Goal: Information Seeking & Learning: Learn about a topic

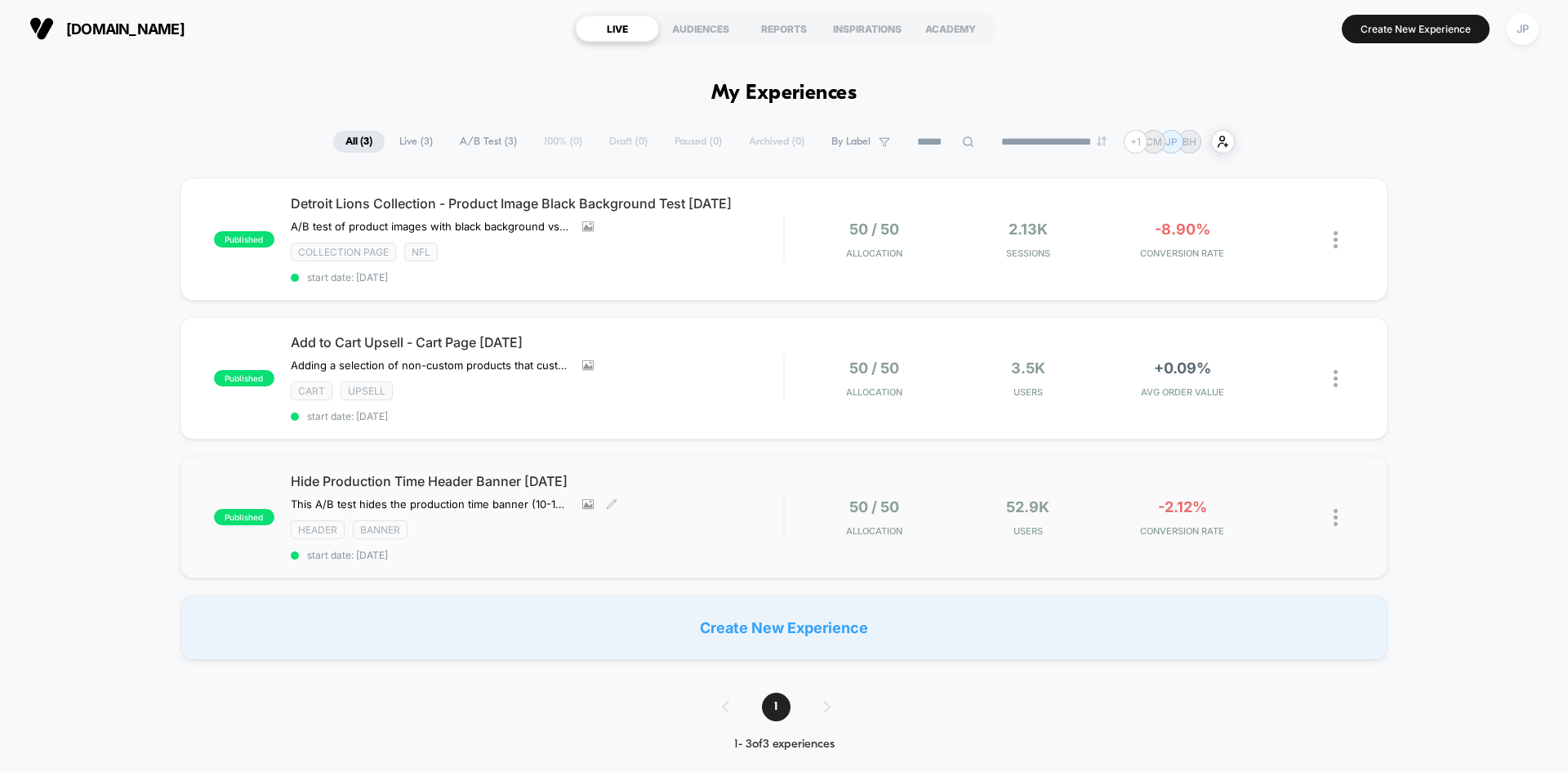
click at [682, 495] on div "Hide Production Time Header Banner [DATE] This A/B test hides the production ti…" at bounding box center [537, 516] width 493 height 88
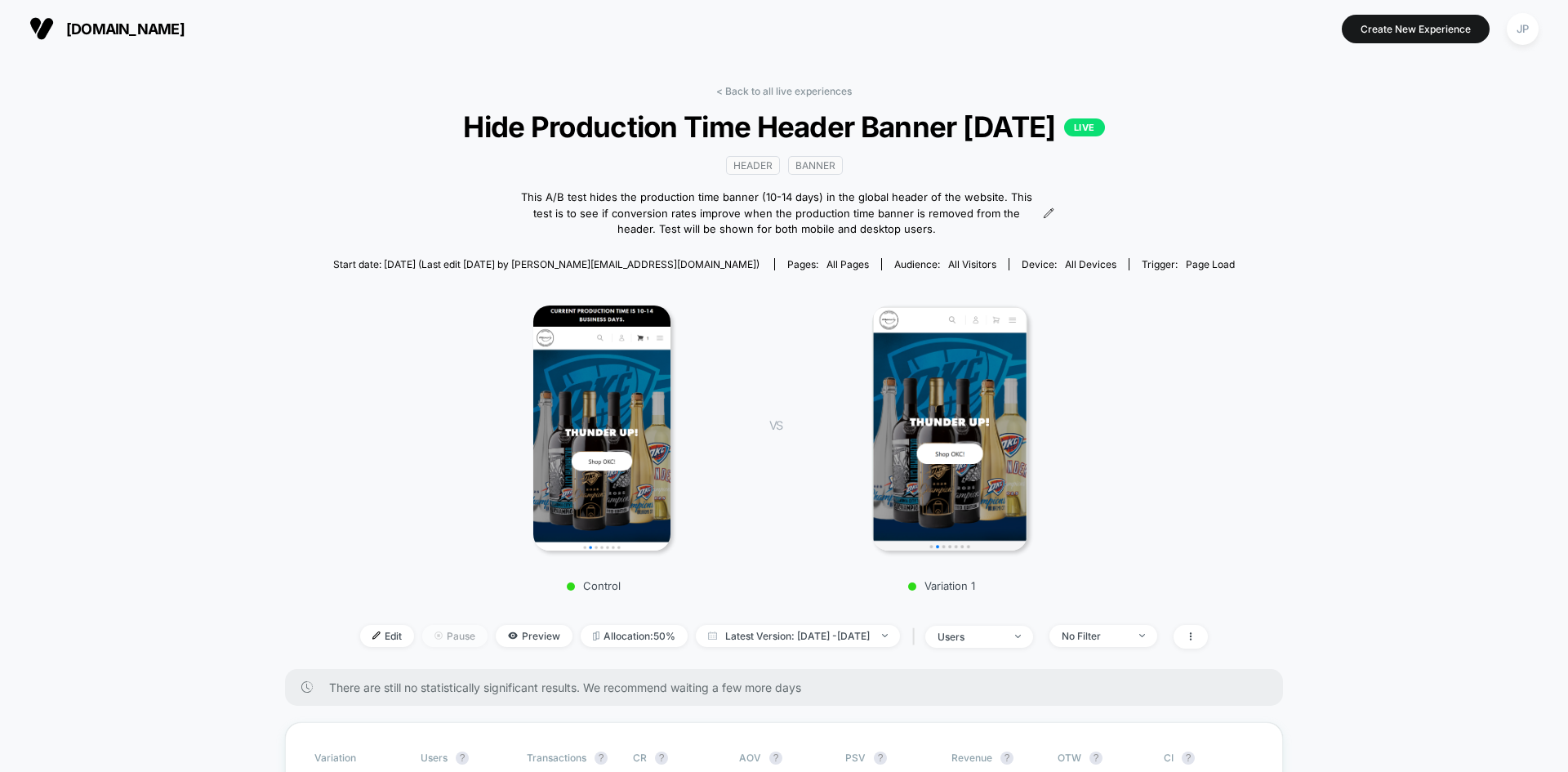
click at [422, 635] on span "Pause" at bounding box center [454, 635] width 65 height 22
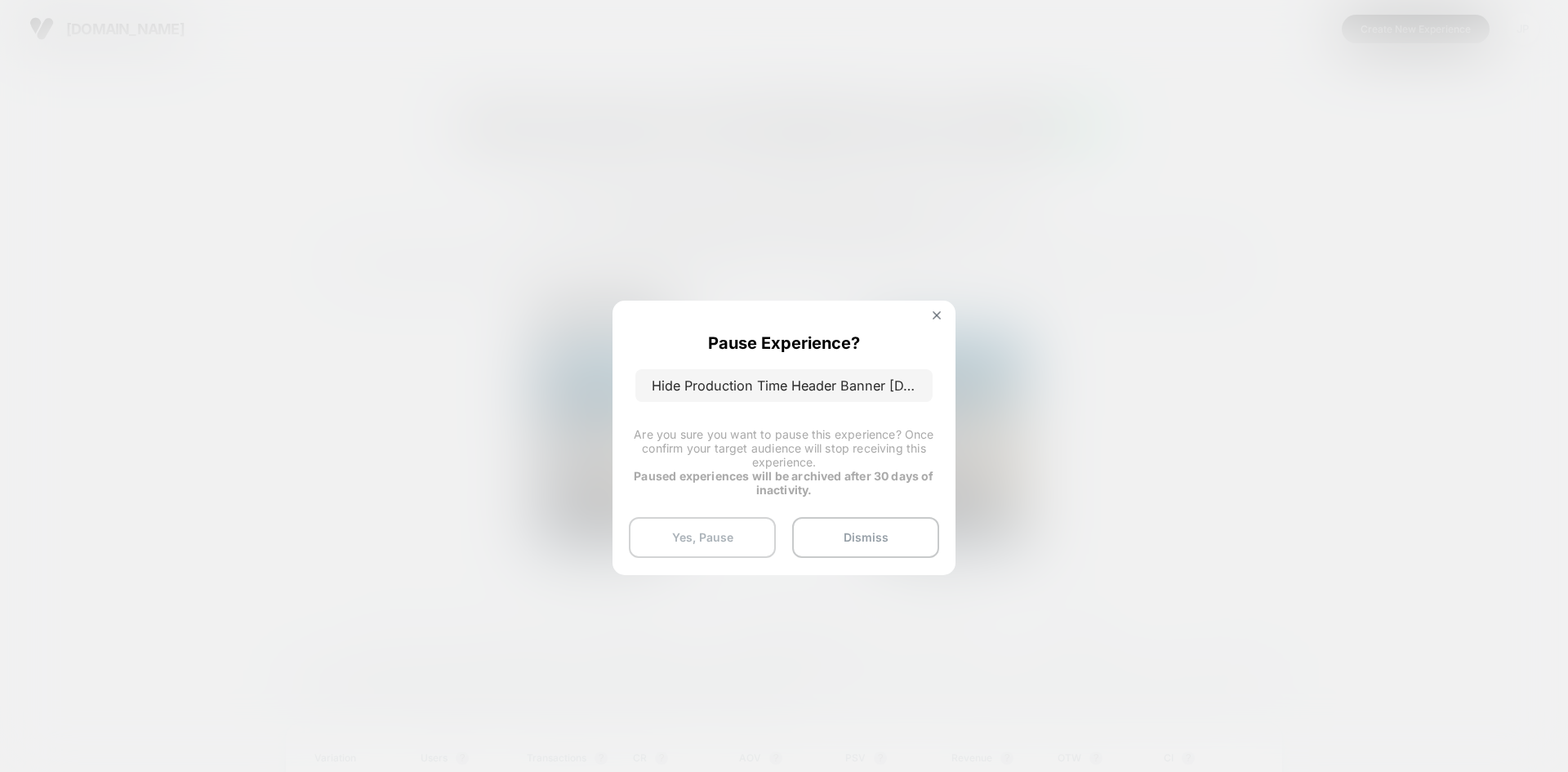
click at [708, 537] on button "Yes, Pause" at bounding box center [702, 537] width 147 height 41
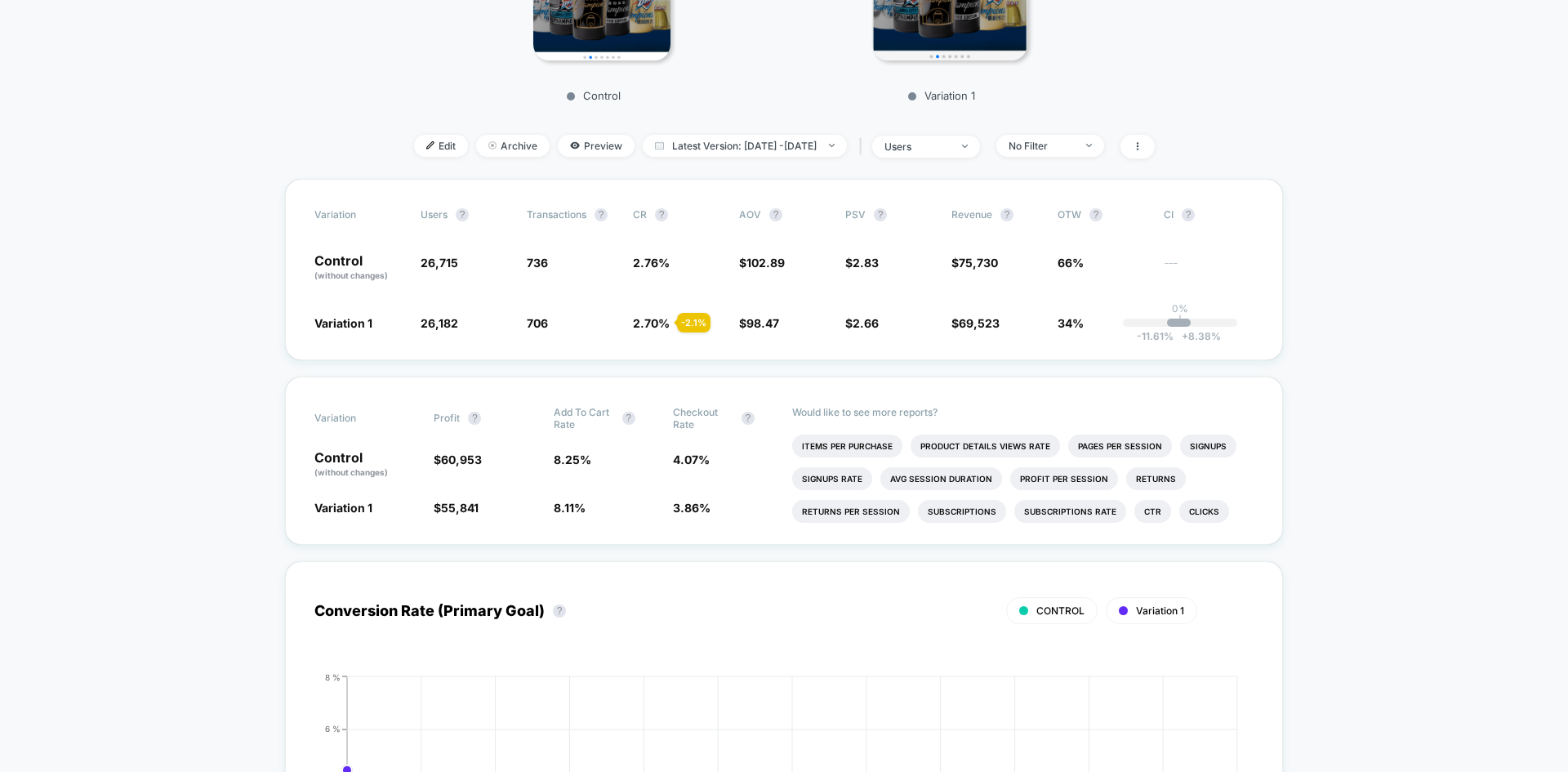
scroll to position [572, 0]
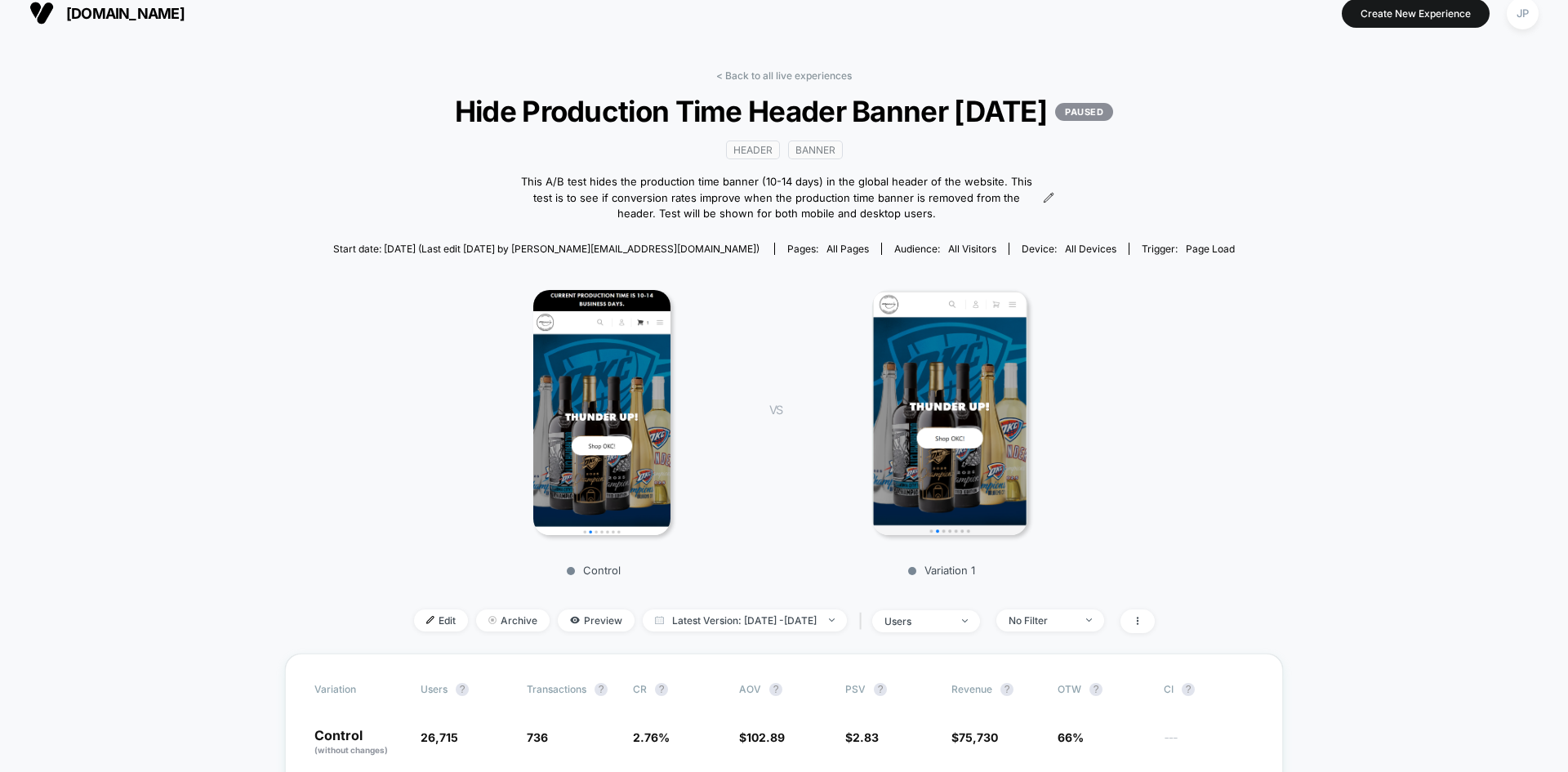
scroll to position [0, 0]
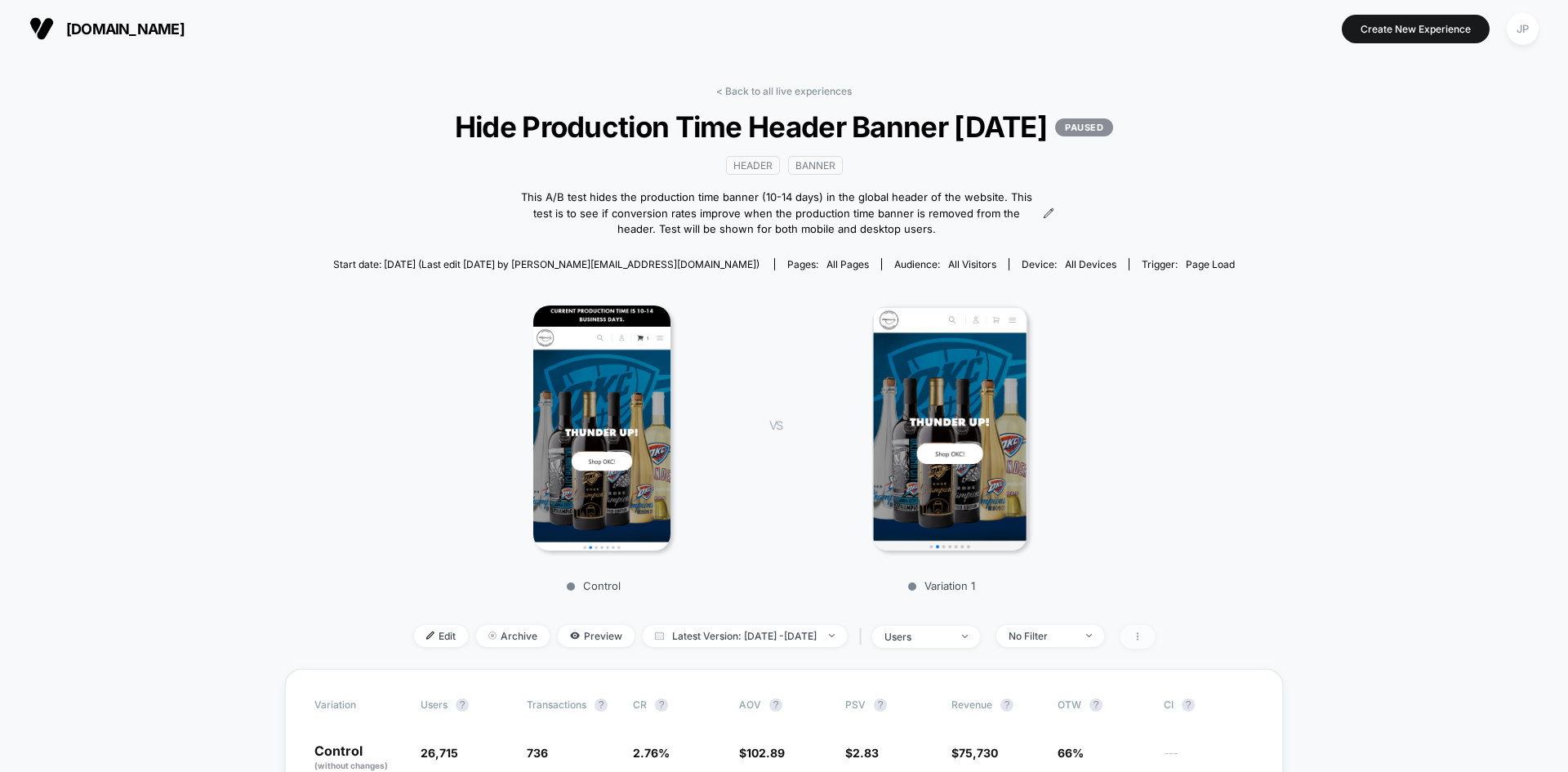
click at [1143, 639] on icon at bounding box center [1138, 636] width 9 height 9
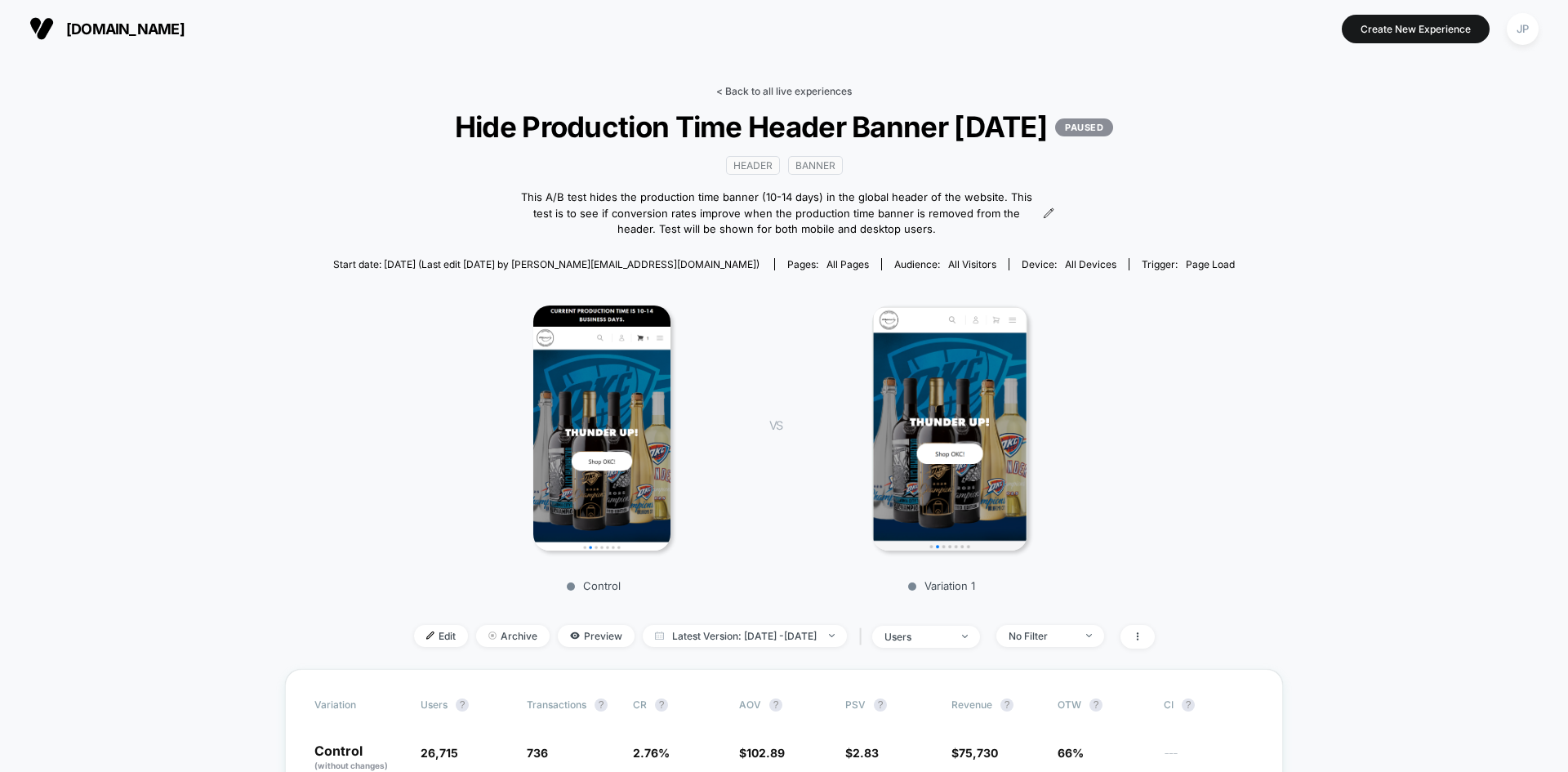
click at [810, 95] on link "< Back to all live experiences" at bounding box center [784, 91] width 136 height 12
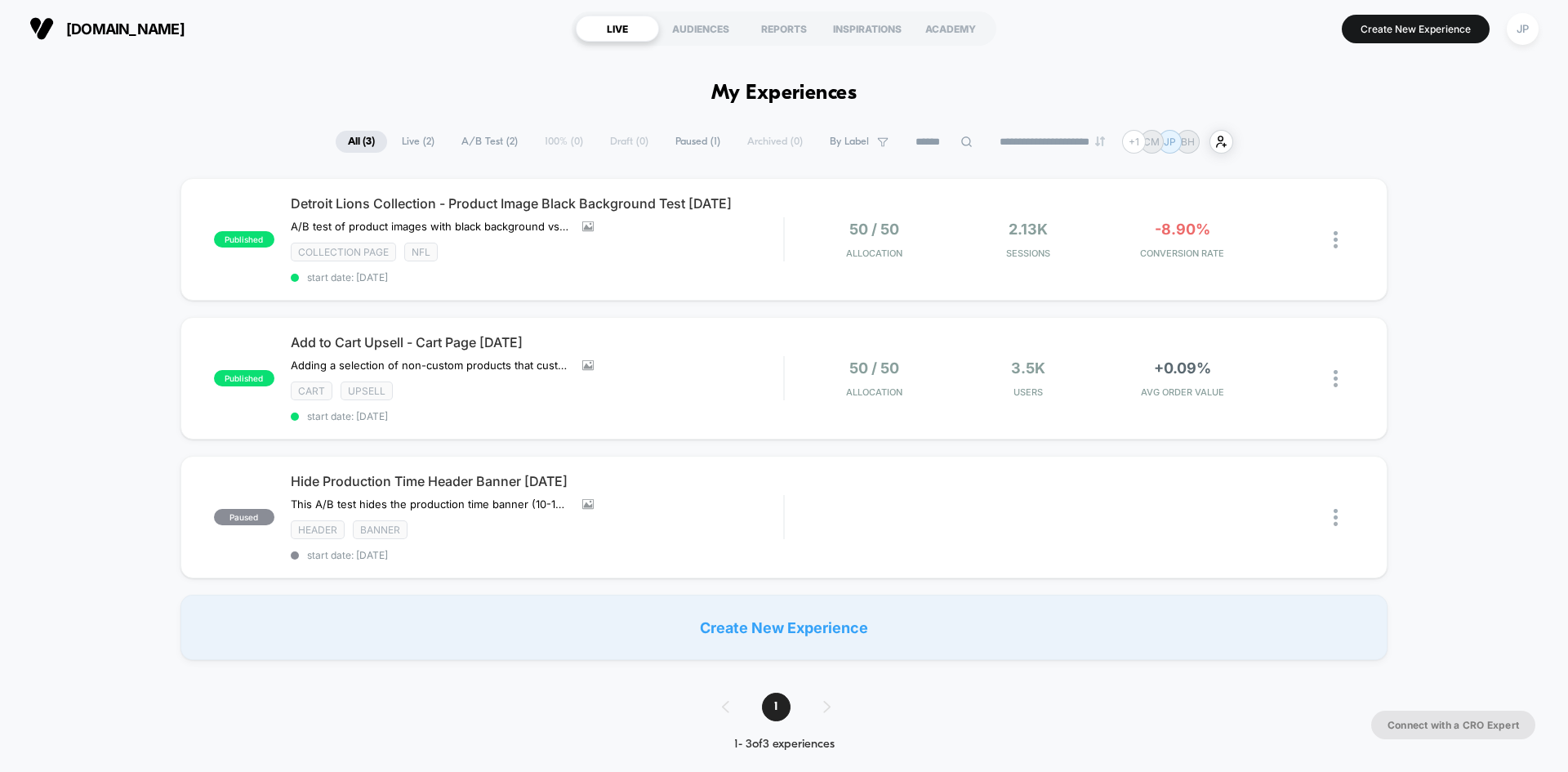
click at [712, 371] on div "Add to Cart Upsell - Cart Page [DATE] Adding a selection of non-custom products…" at bounding box center [537, 378] width 493 height 88
click at [767, 478] on span "Hide Production Time Header Banner [DATE]" at bounding box center [537, 480] width 493 height 16
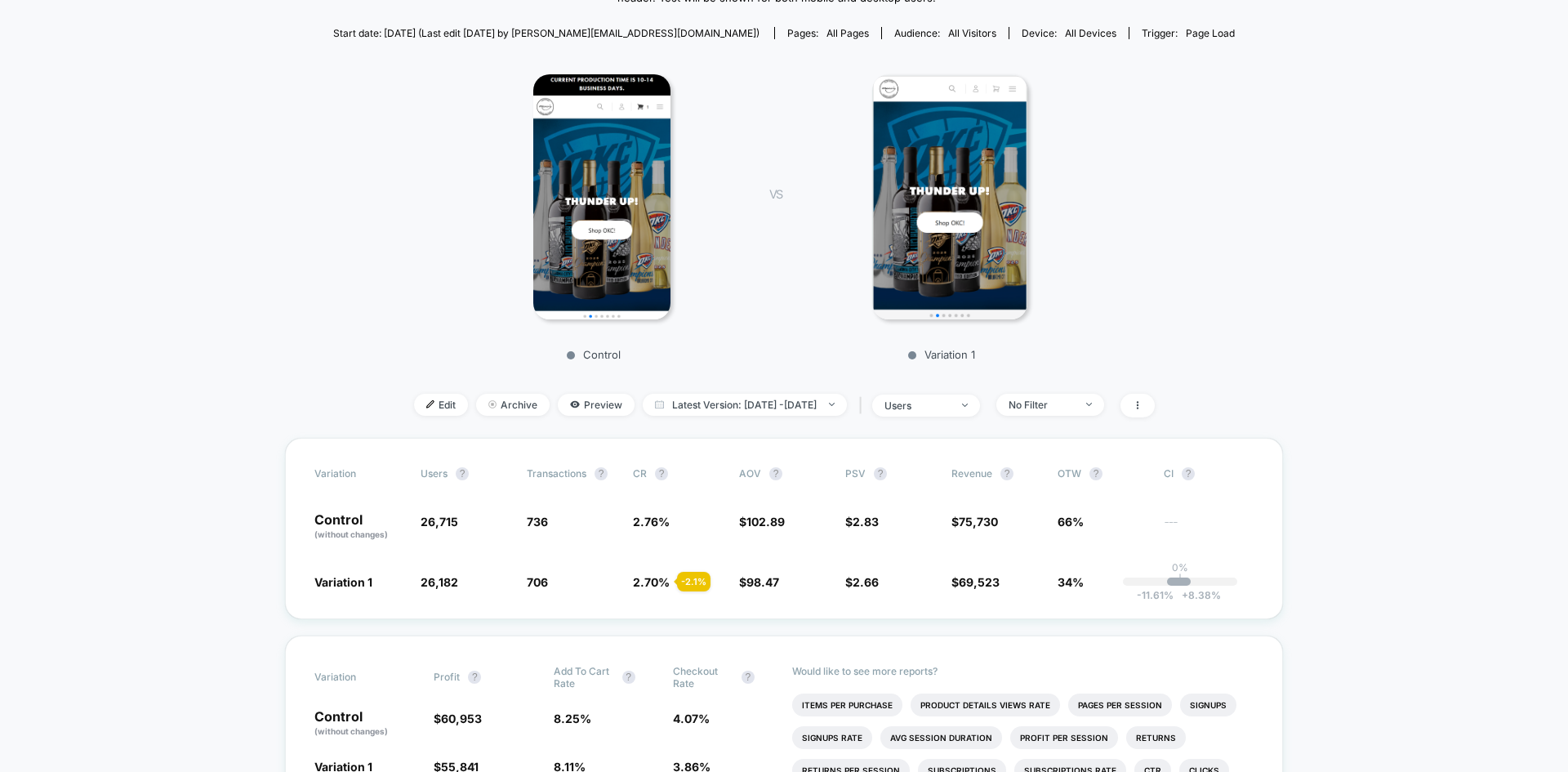
scroll to position [490, 0]
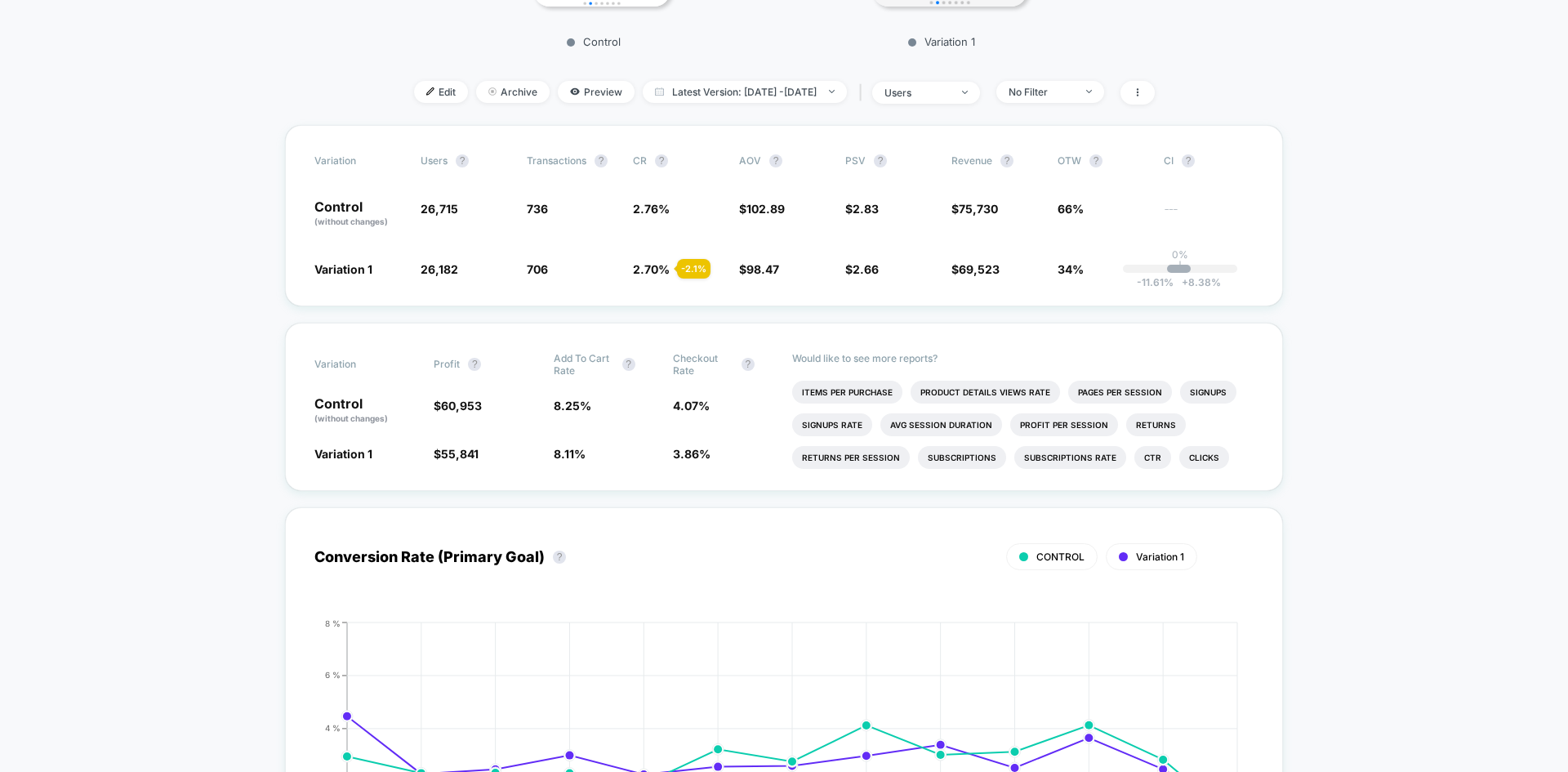
scroll to position [572, 0]
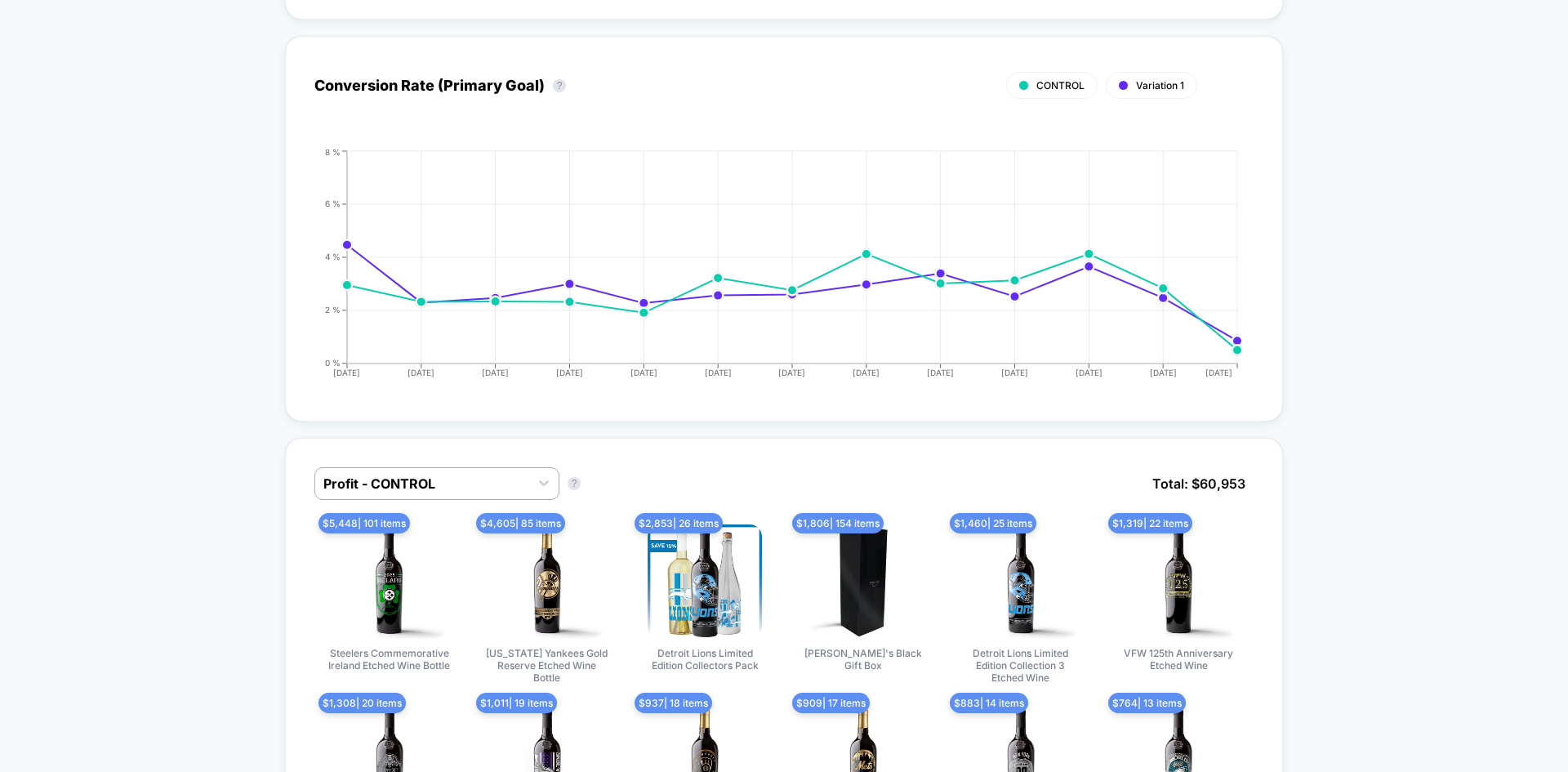
scroll to position [1342, 0]
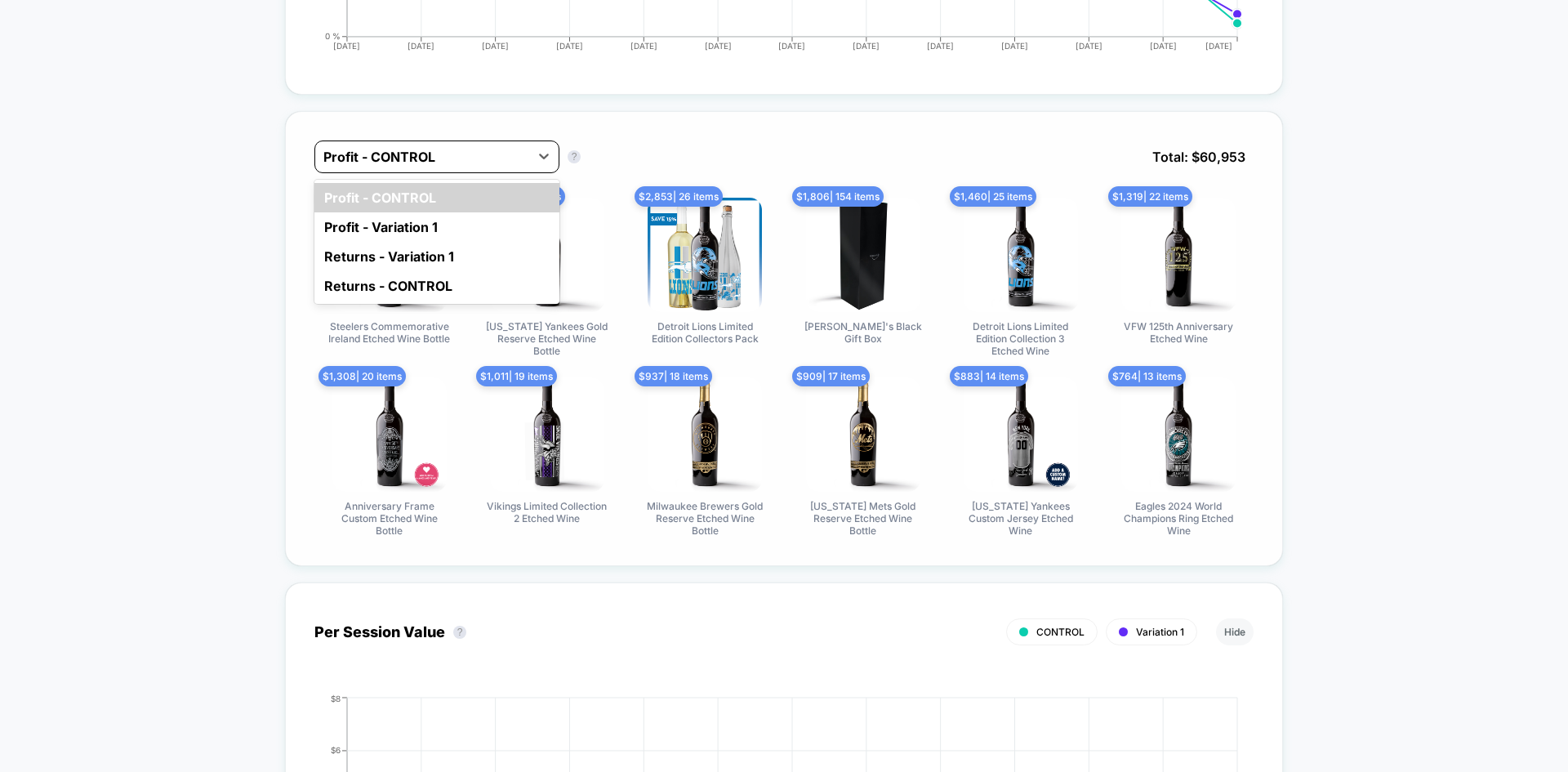
click at [377, 162] on div at bounding box center [422, 157] width 197 height 20
click at [354, 277] on div "Returns - CONTROL" at bounding box center [437, 285] width 245 height 29
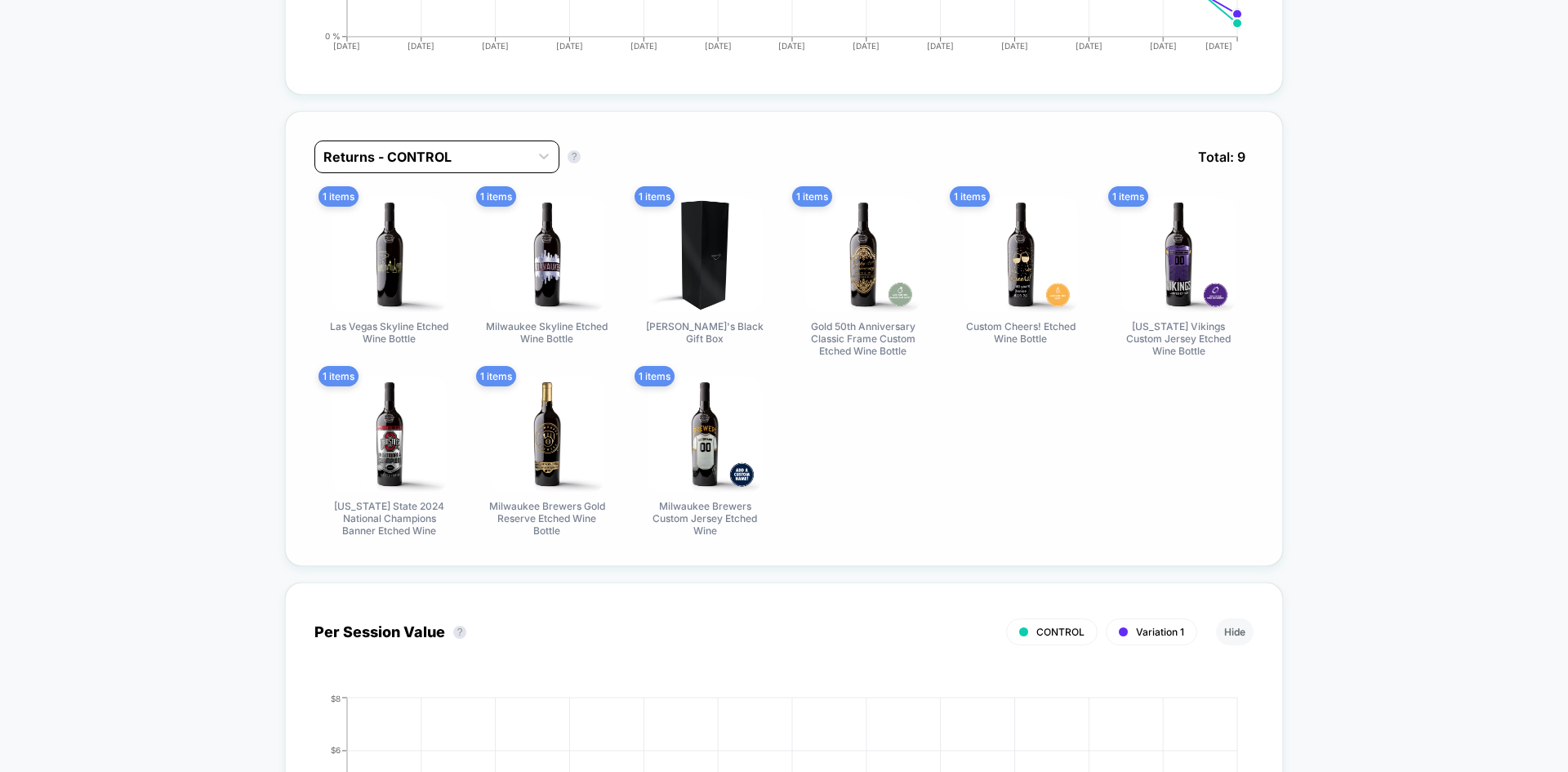
click at [409, 157] on div at bounding box center [422, 157] width 197 height 20
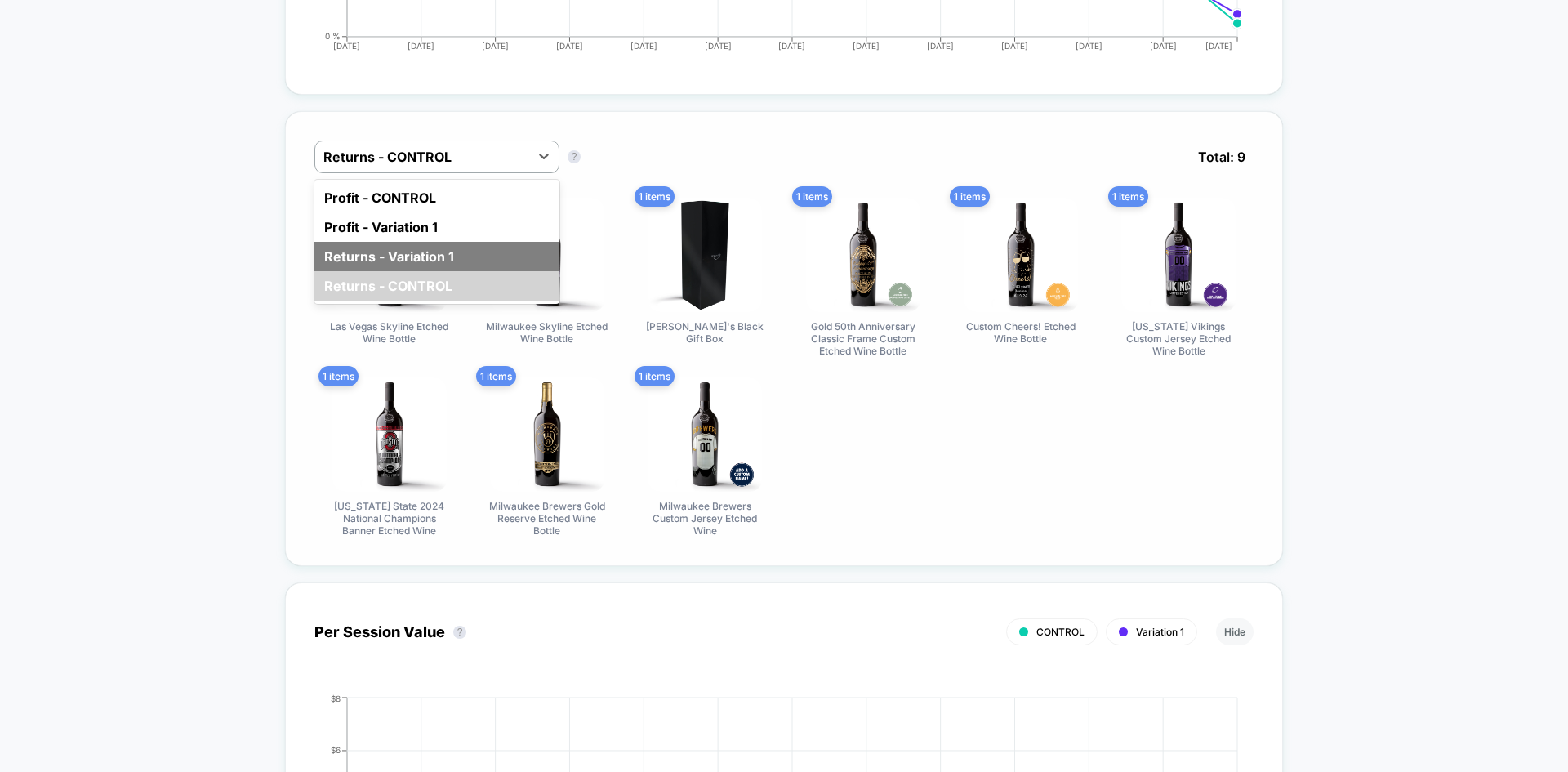
click at [375, 254] on div "Returns - Variation 1" at bounding box center [437, 256] width 245 height 29
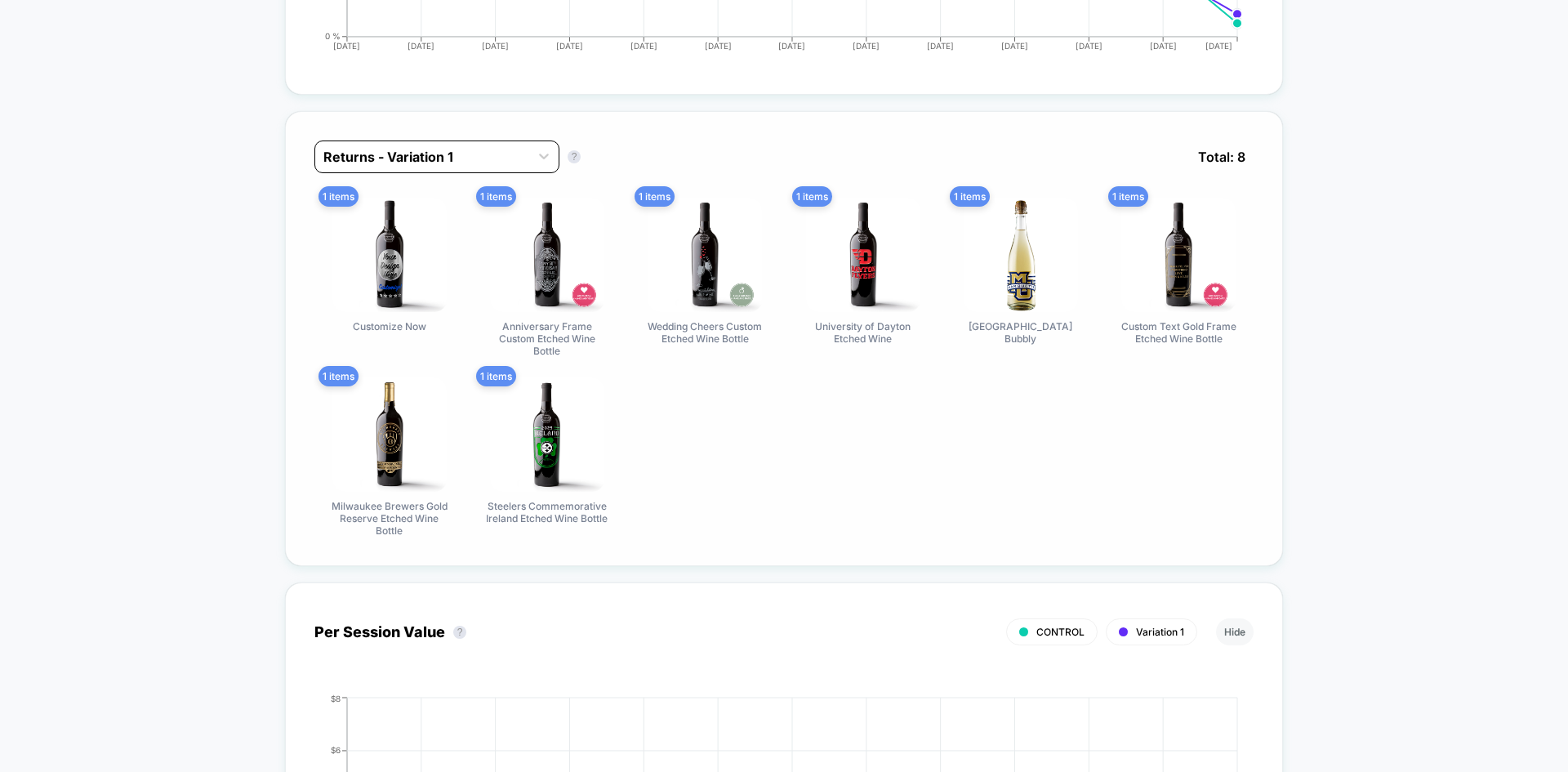
click at [403, 157] on div at bounding box center [422, 157] width 197 height 20
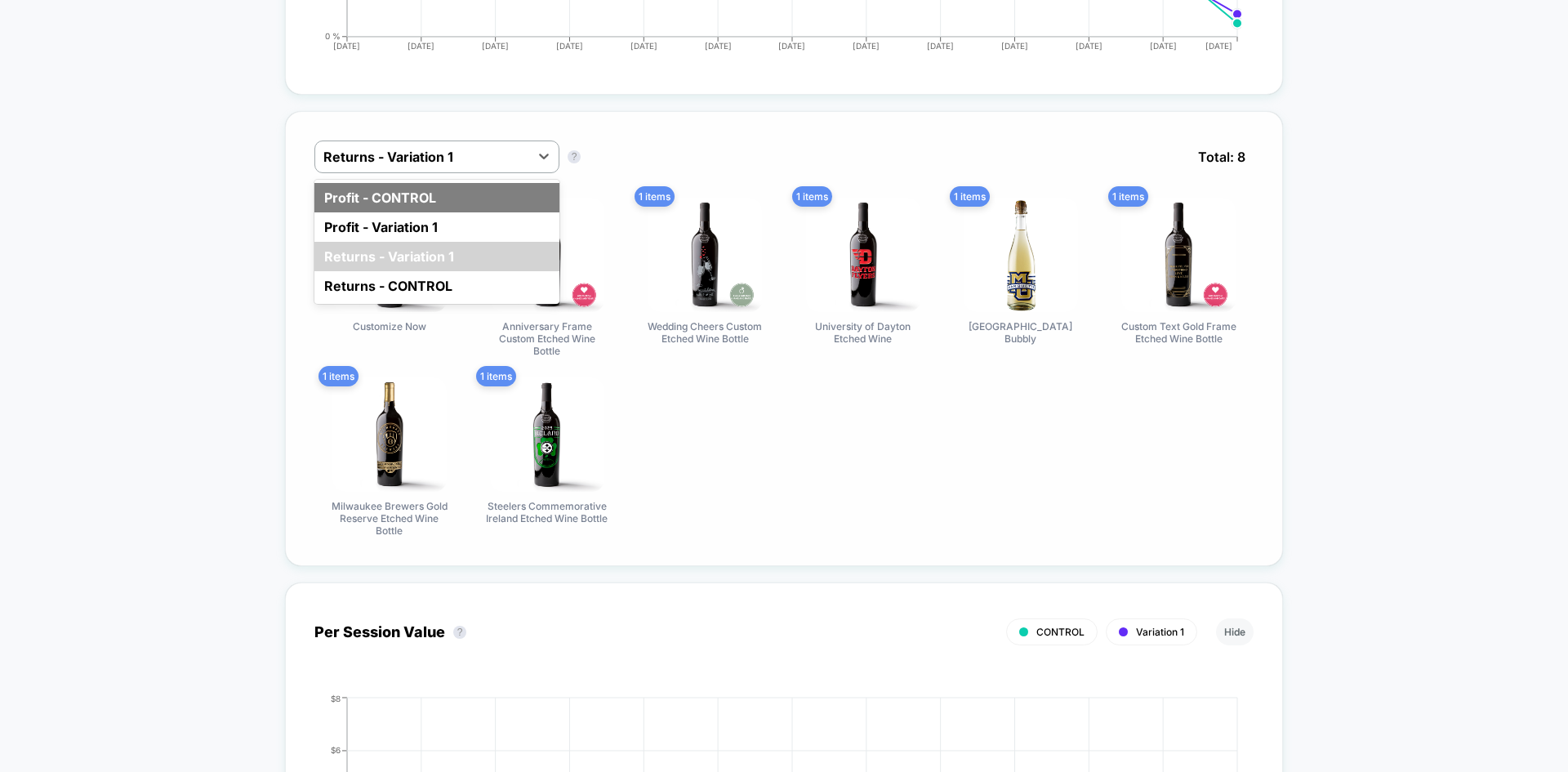
click at [391, 200] on div "Profit - CONTROL" at bounding box center [437, 197] width 245 height 29
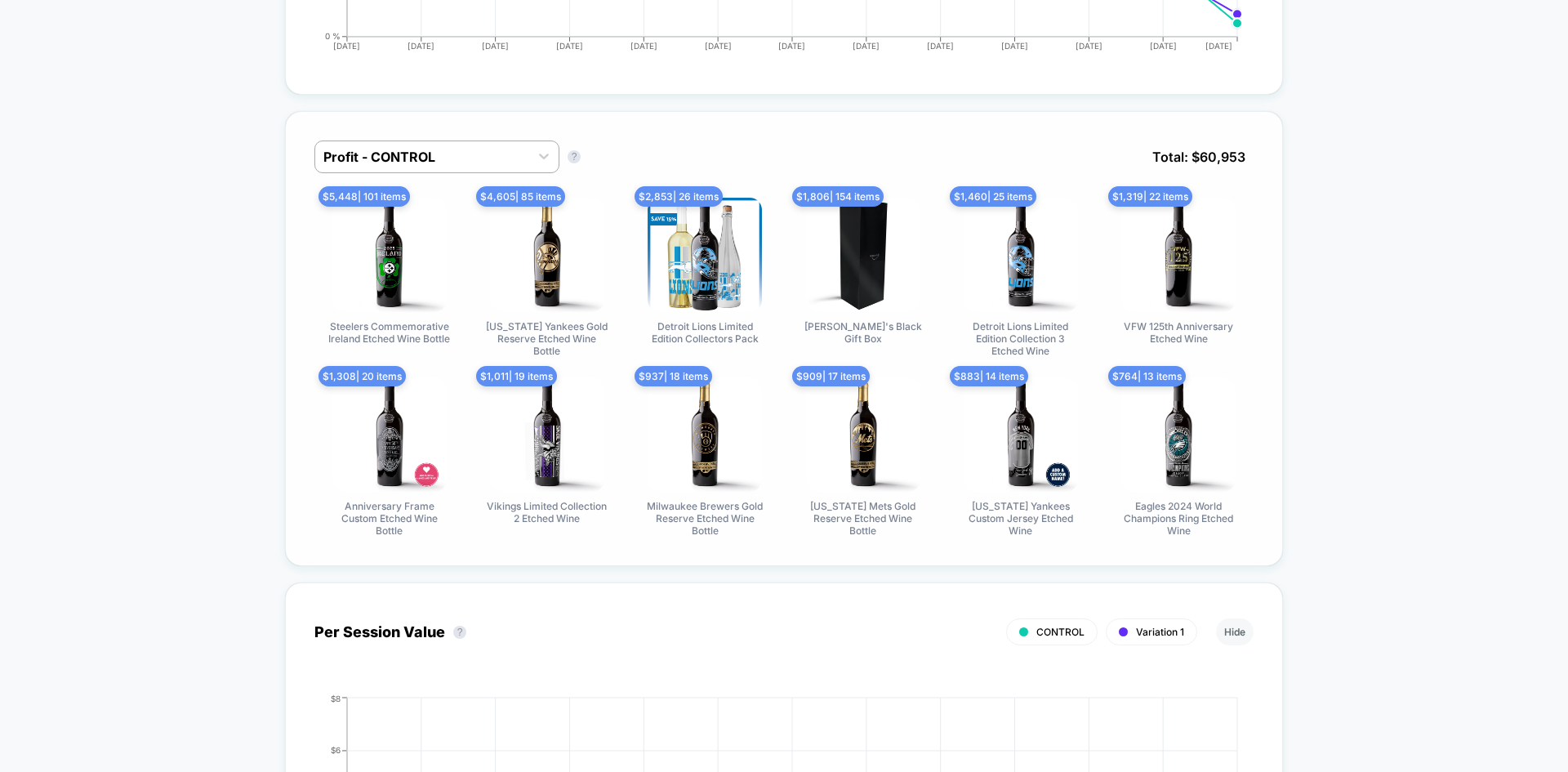
click at [506, 155] on div at bounding box center [422, 157] width 197 height 20
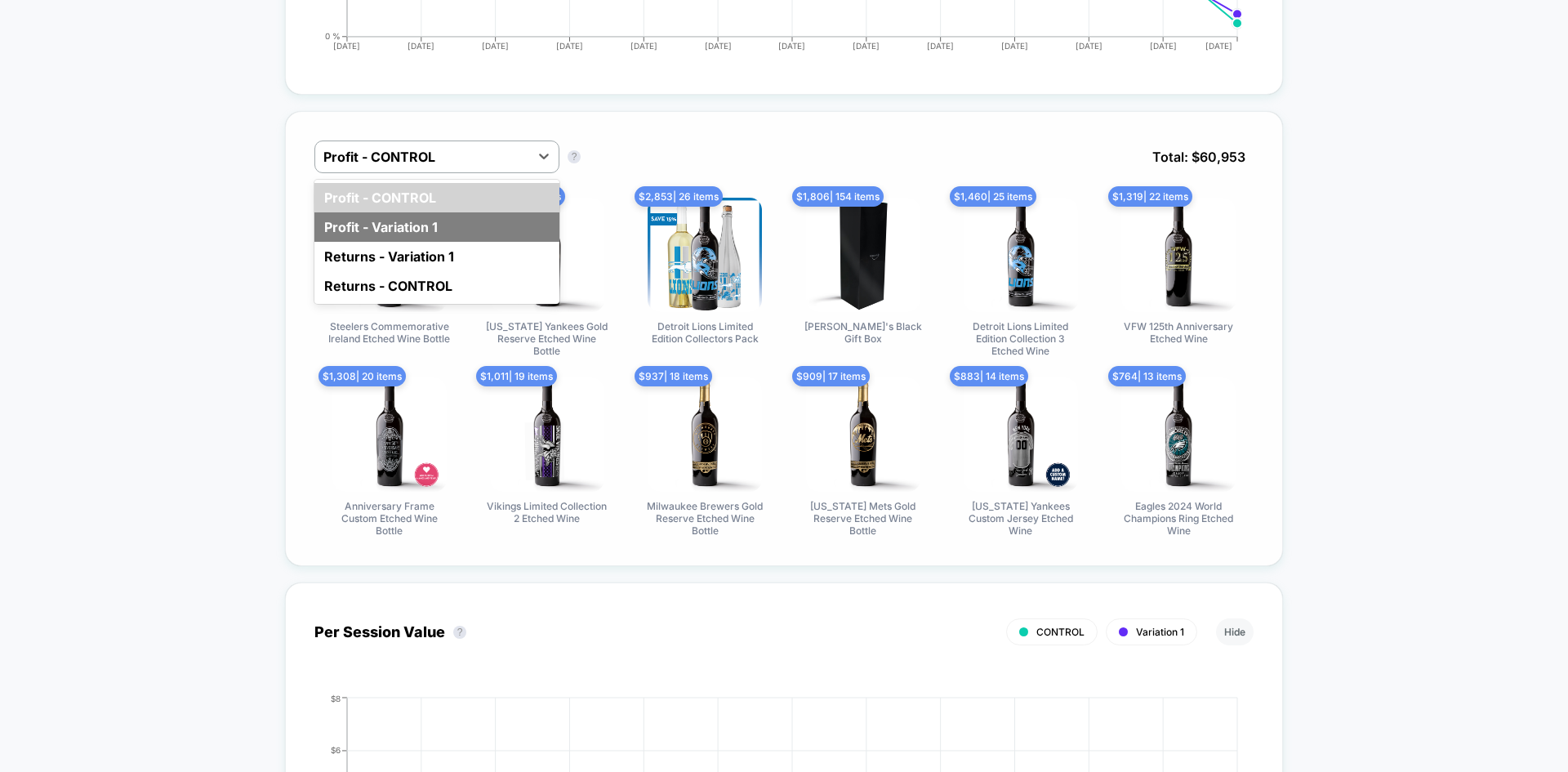
click at [428, 224] on div "Profit - Variation 1" at bounding box center [437, 227] width 245 height 29
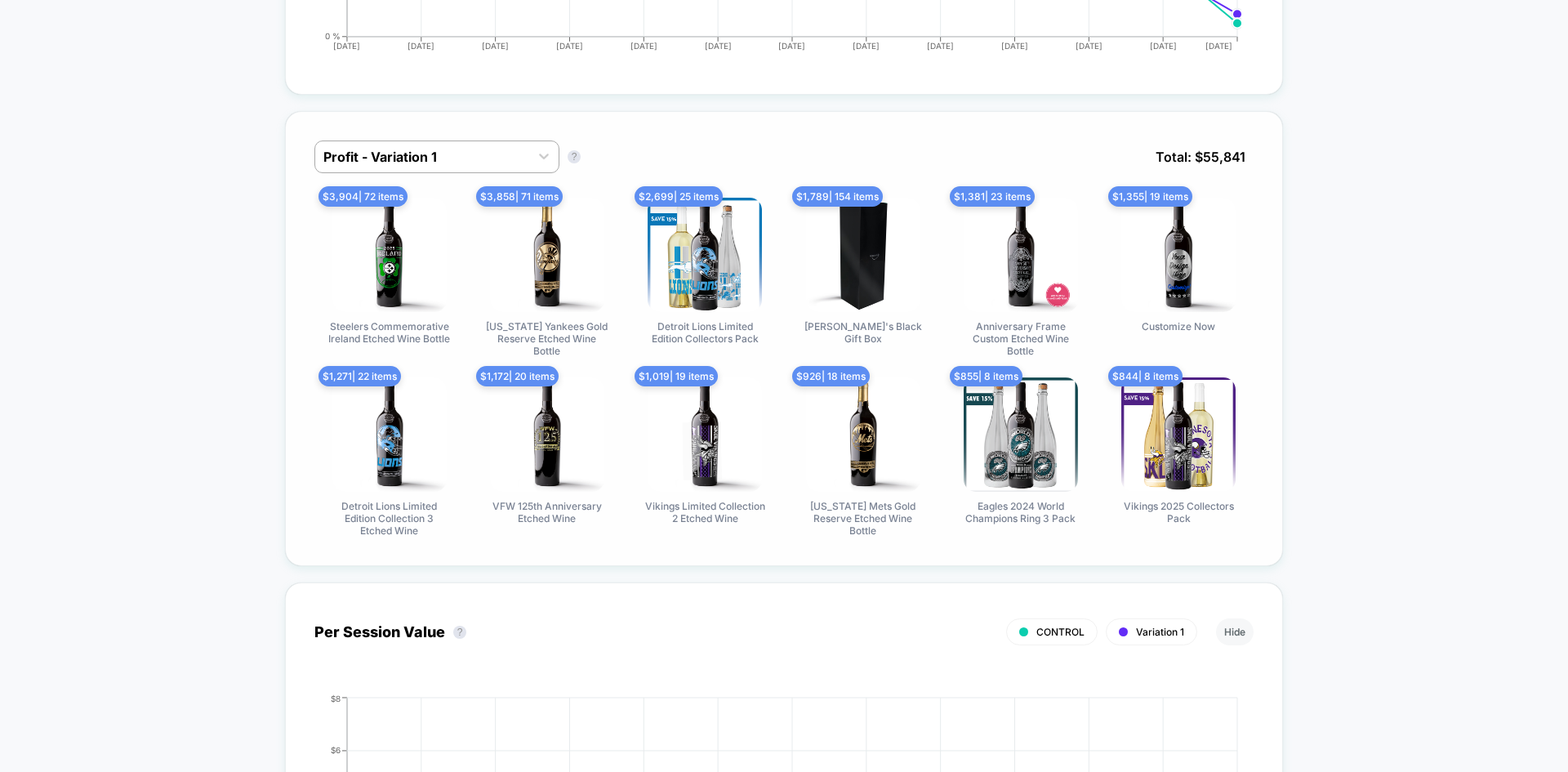
click at [1199, 422] on img at bounding box center [1178, 434] width 114 height 114
click at [1157, 366] on span "$ 844 | 8 items" at bounding box center [1145, 377] width 75 height 21
click at [1145, 377] on span "$ 844 | 8 items" at bounding box center [1145, 377] width 75 height 21
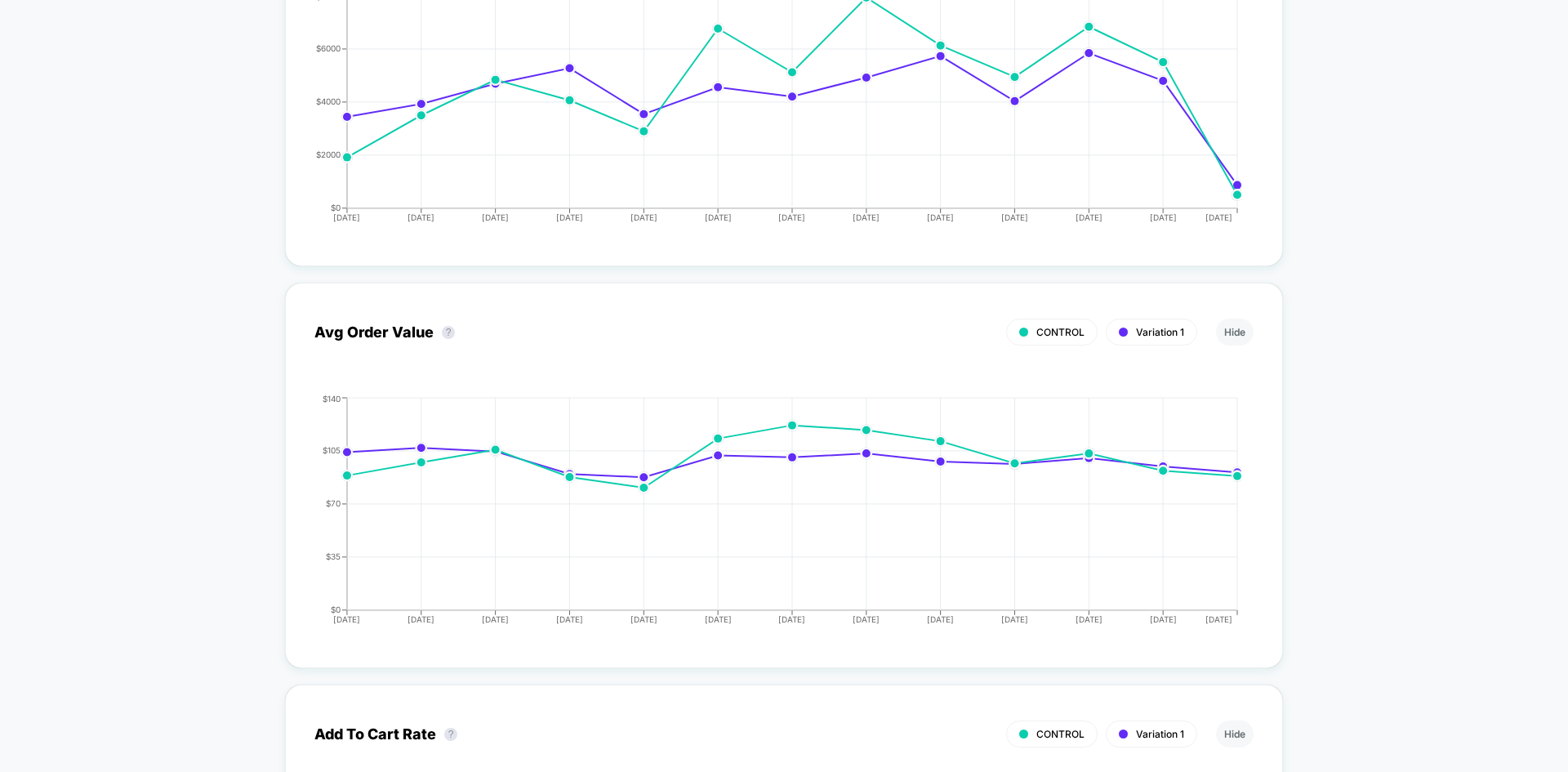
scroll to position [2567, 0]
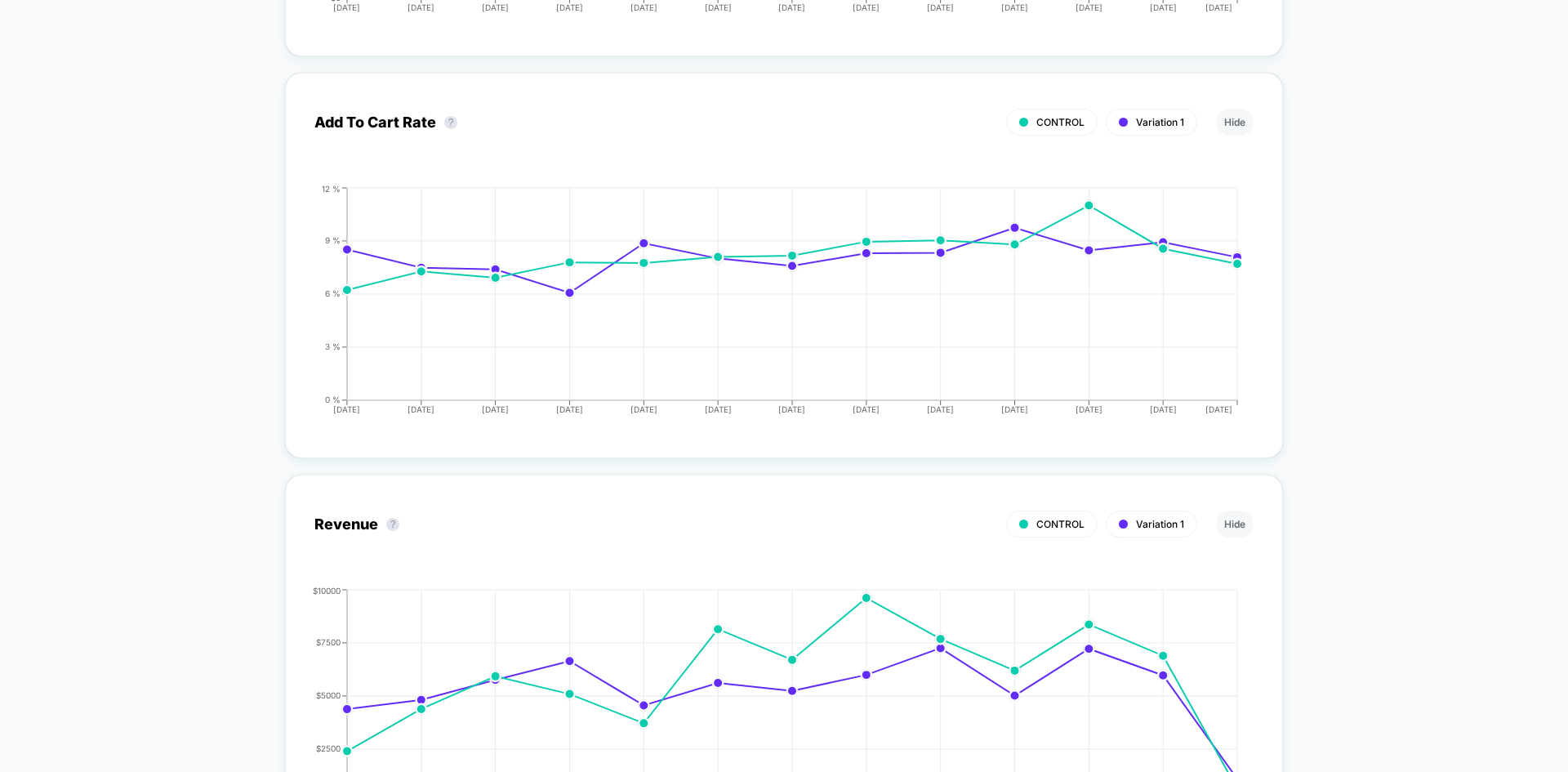
click at [1496, 240] on div "< Back to all live experiences Hide Production Time Header Banner [DATE] PAUSED…" at bounding box center [784, 390] width 1568 height 6779
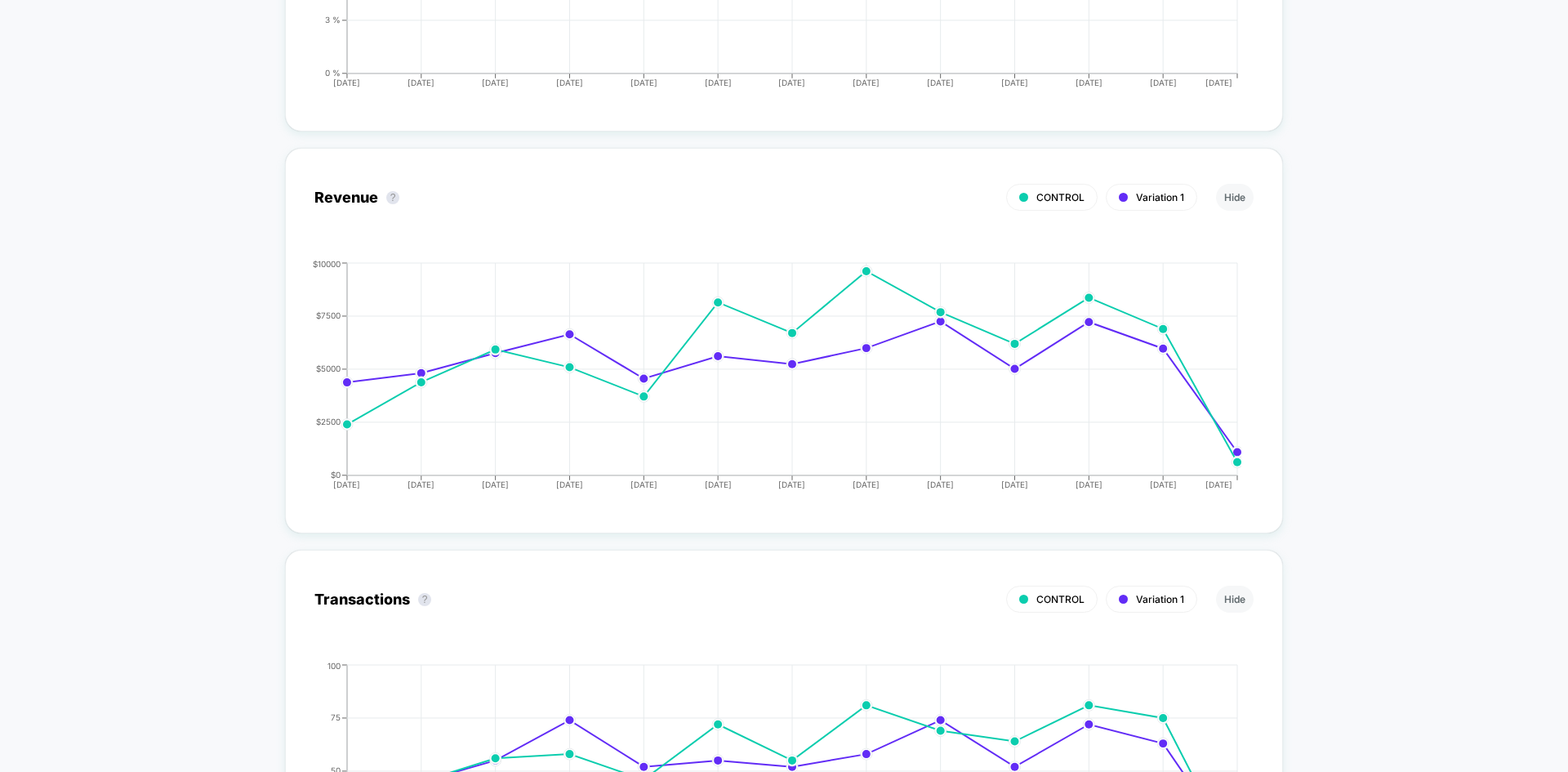
scroll to position [3466, 0]
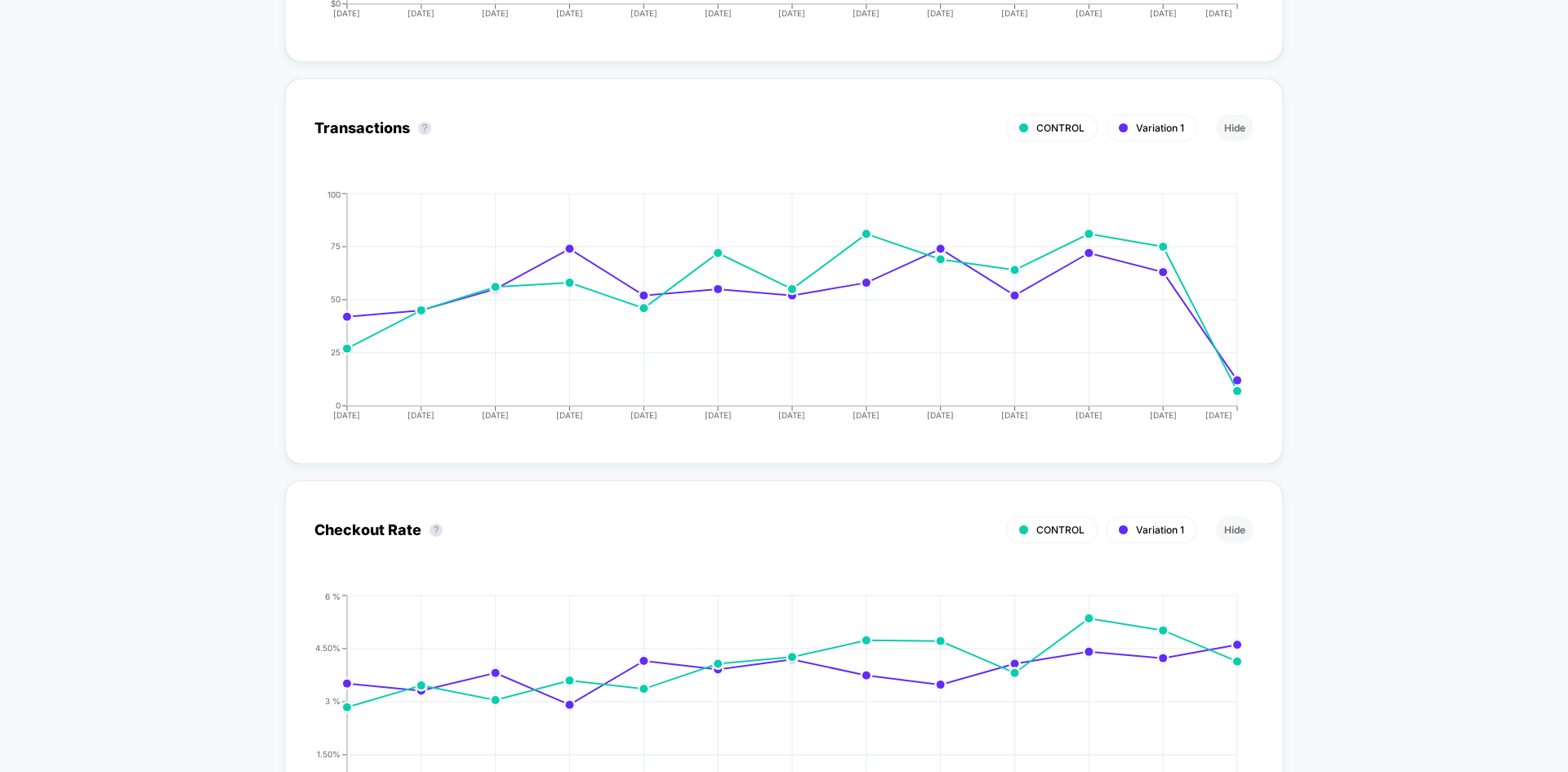
scroll to position [3873, 0]
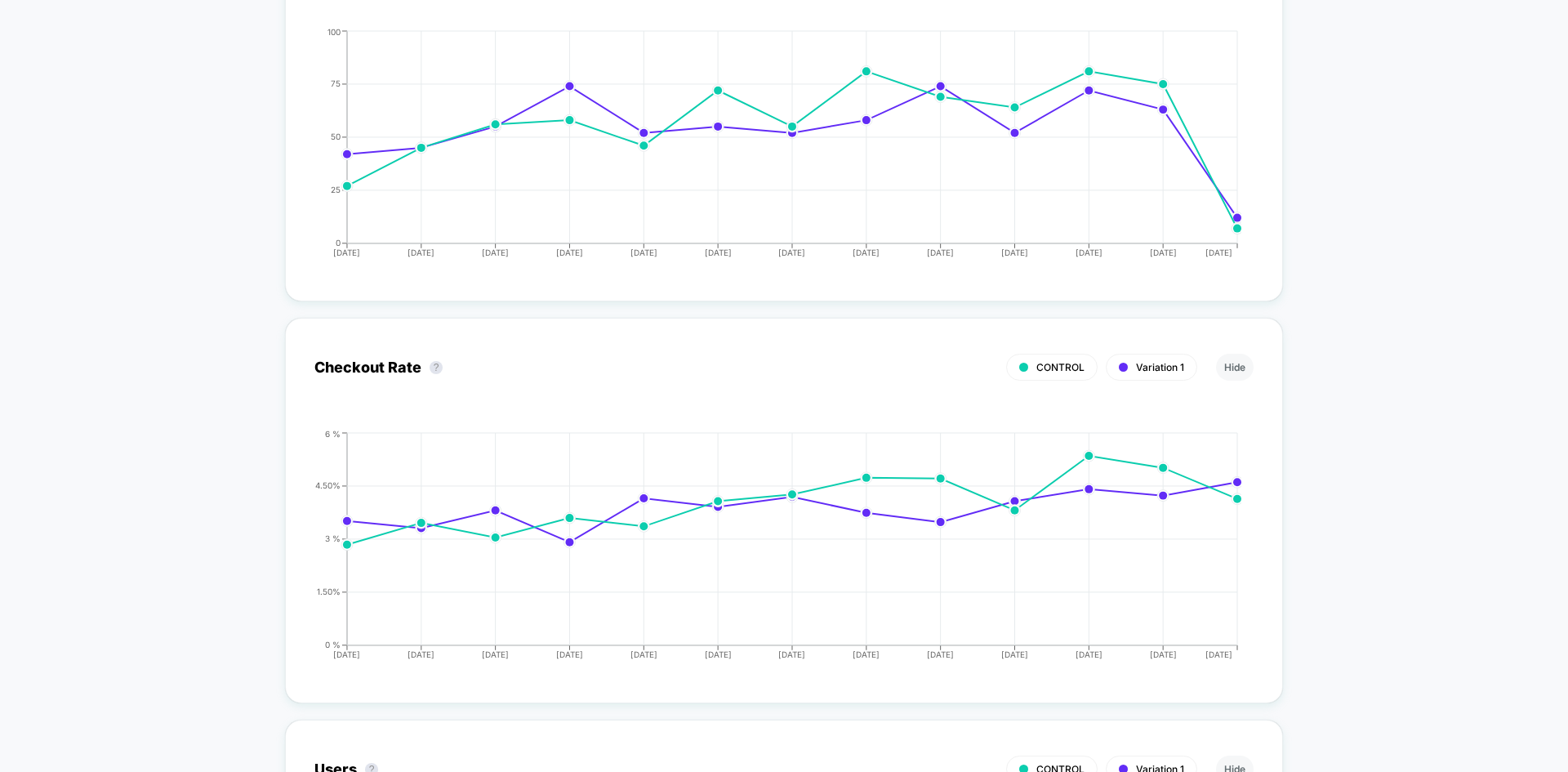
scroll to position [4282, 0]
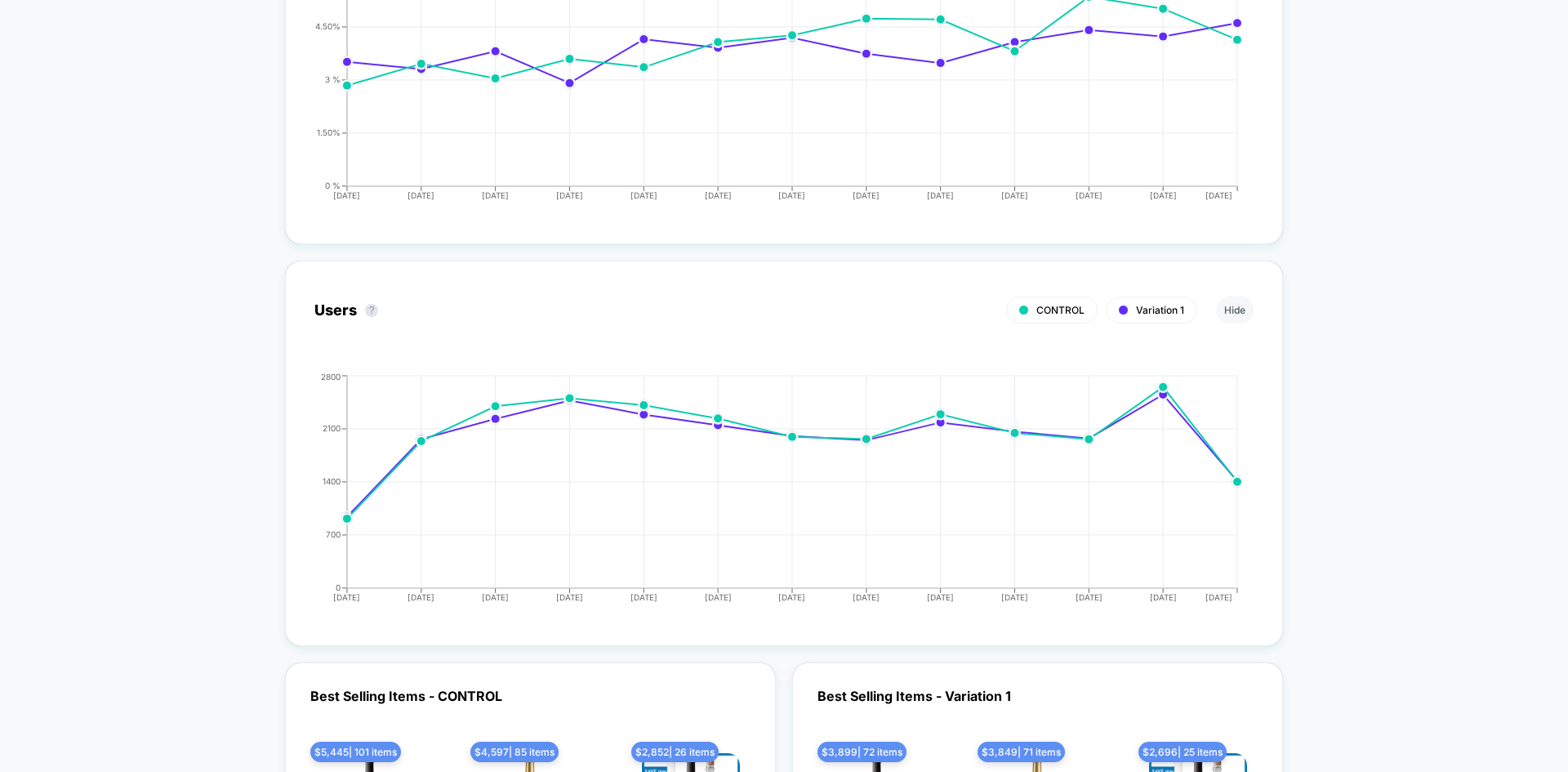
scroll to position [4691, 0]
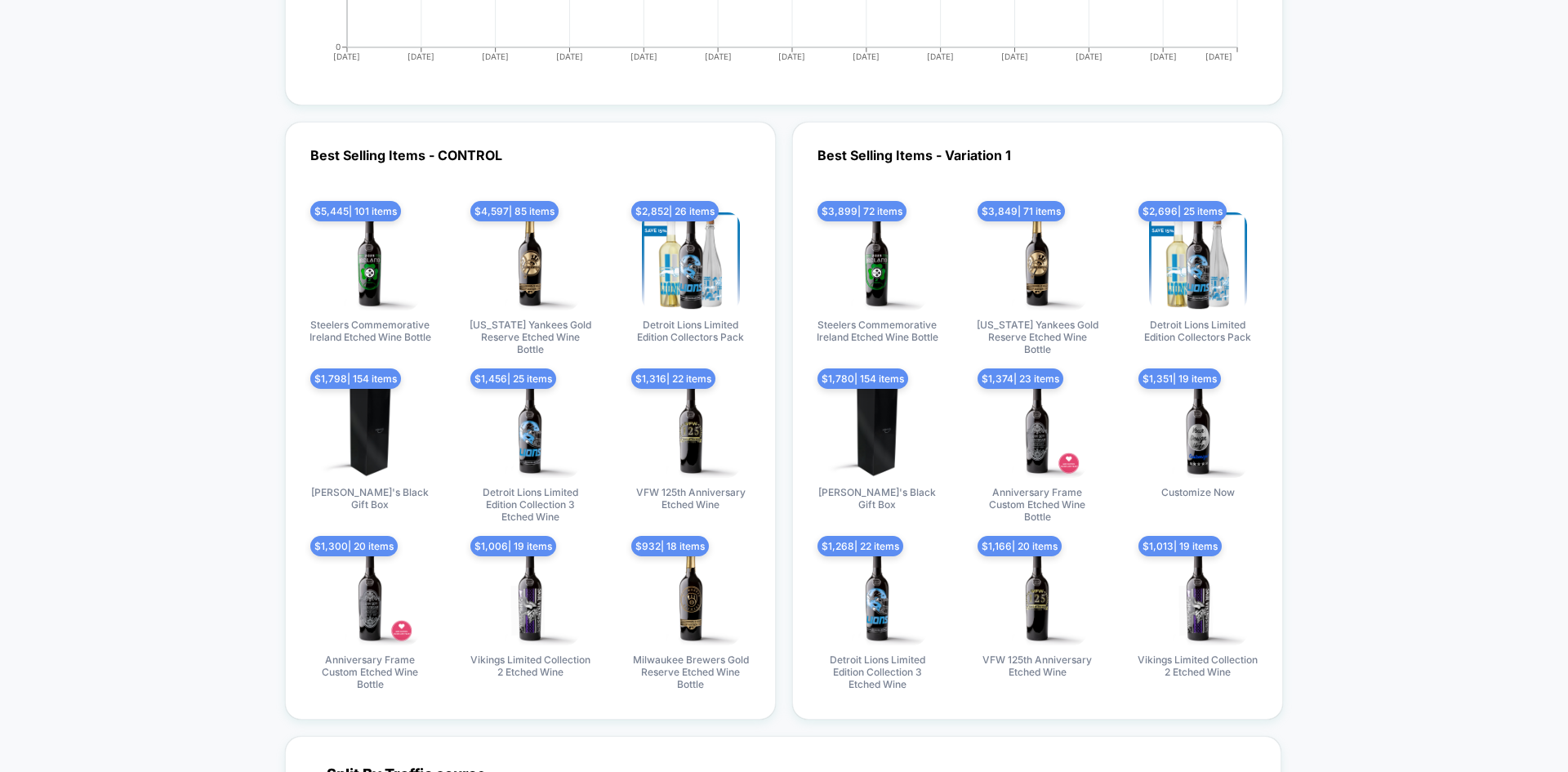
scroll to position [5098, 0]
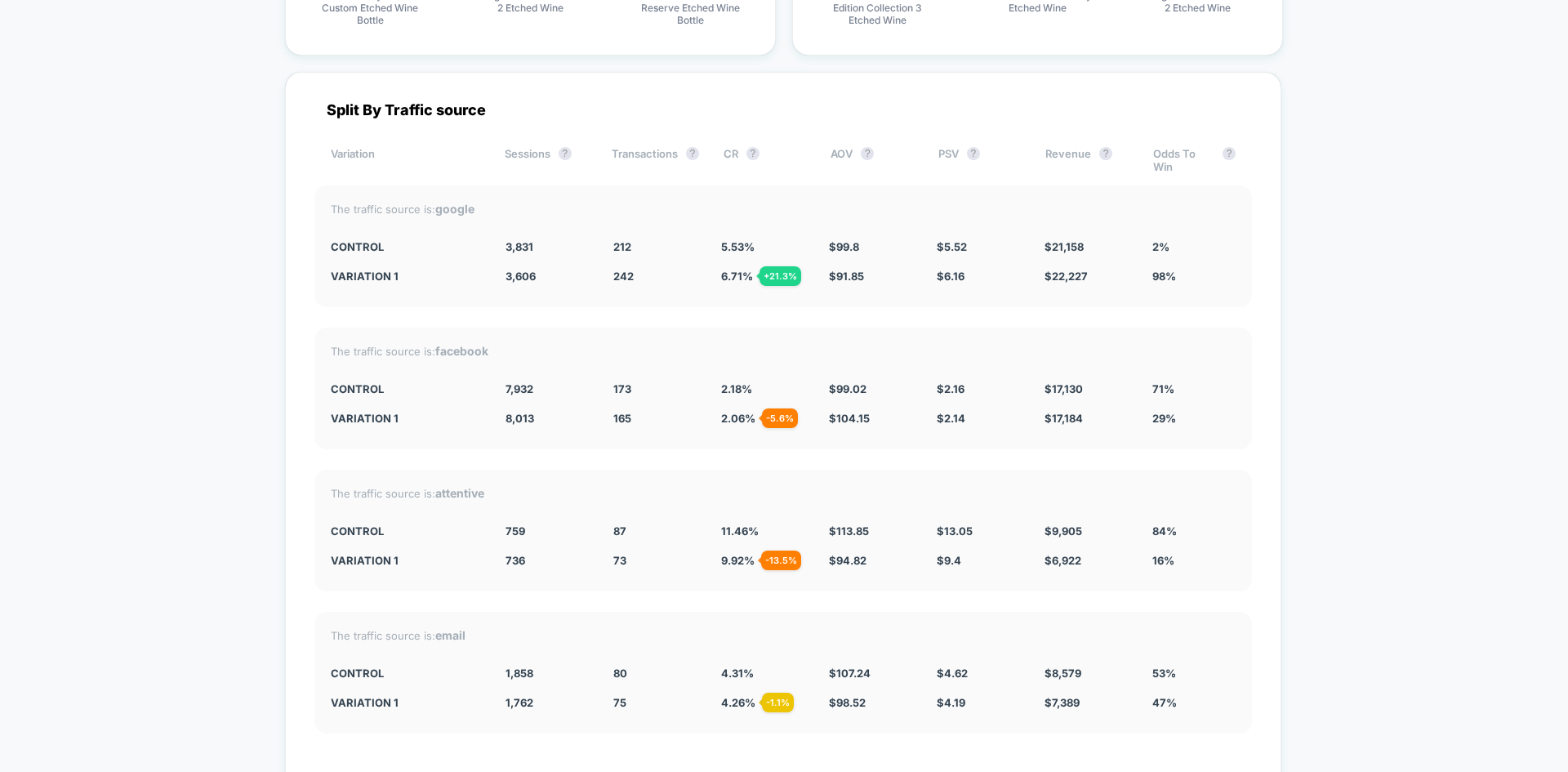
scroll to position [5752, 0]
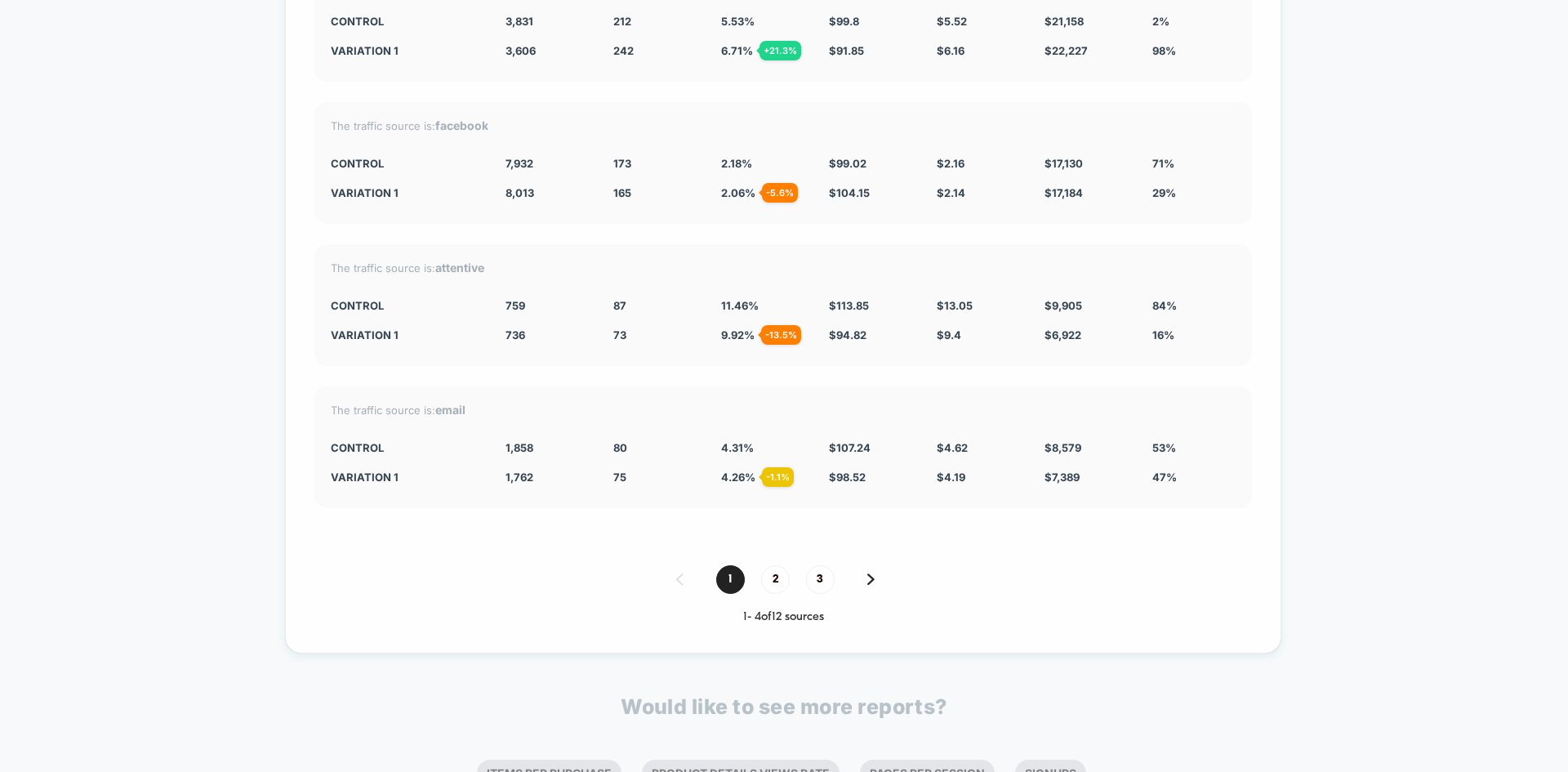
scroll to position [5807, 0]
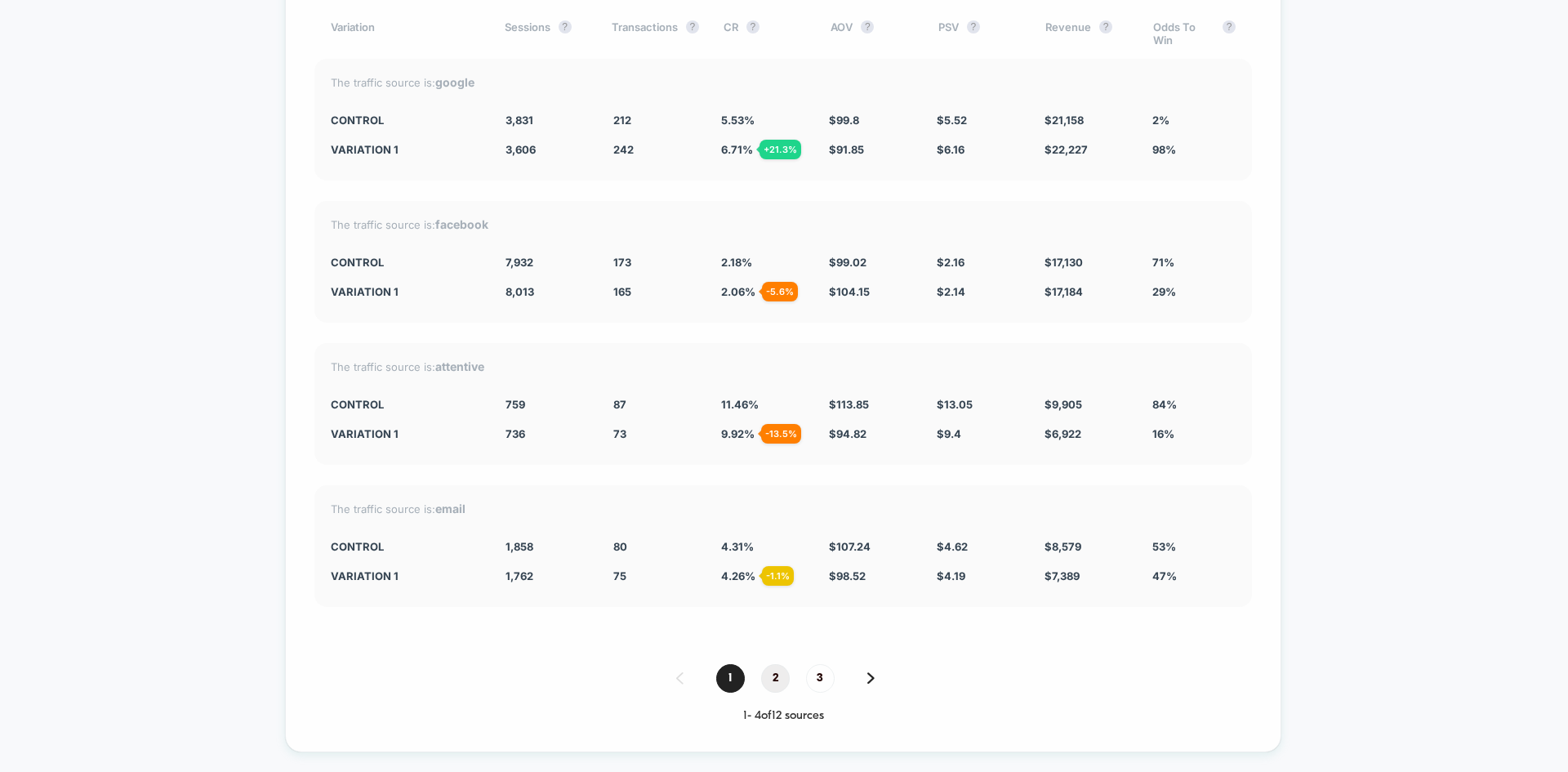
click at [773, 666] on span "2" at bounding box center [775, 679] width 28 height 28
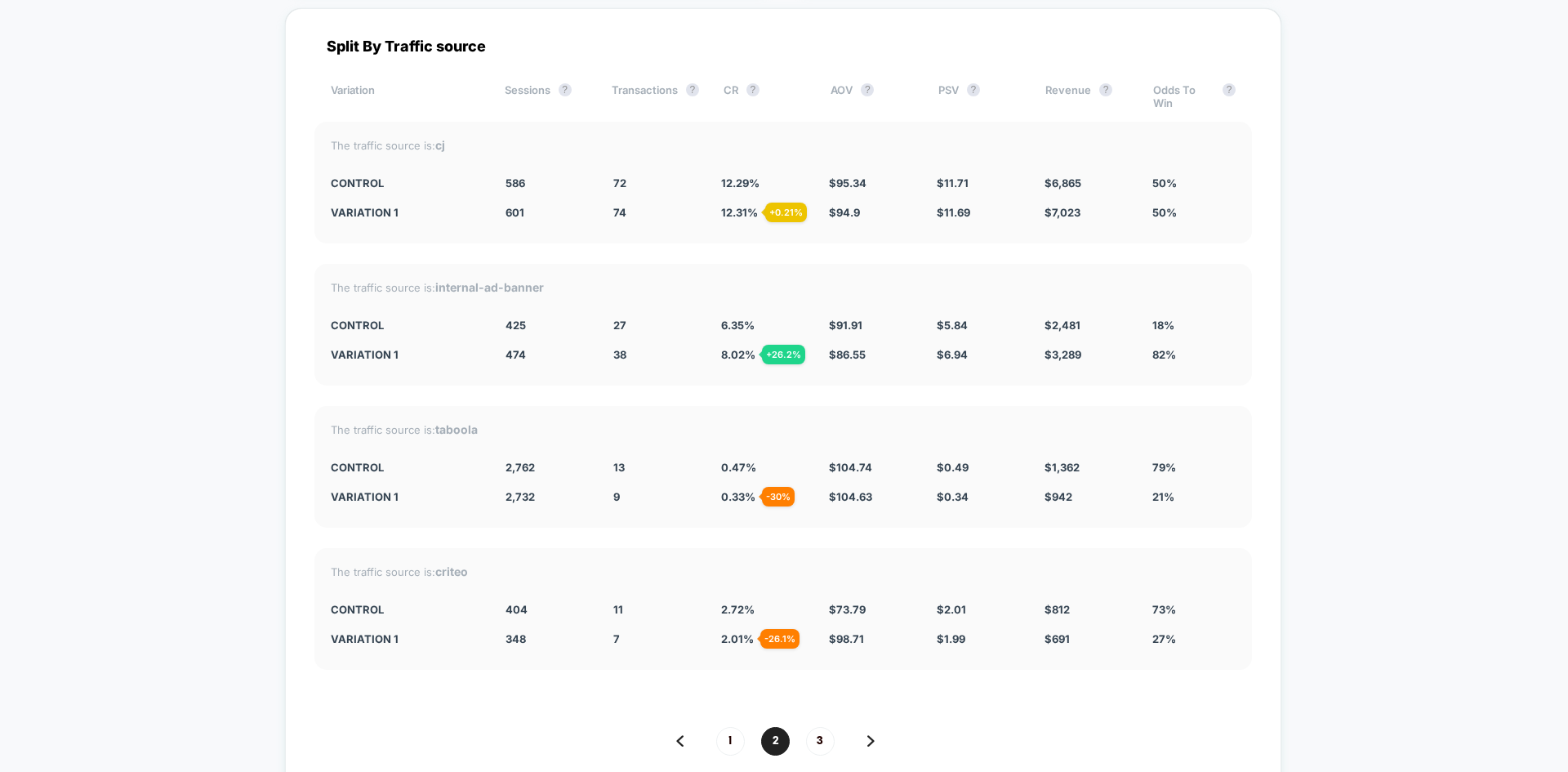
scroll to position [5726, 0]
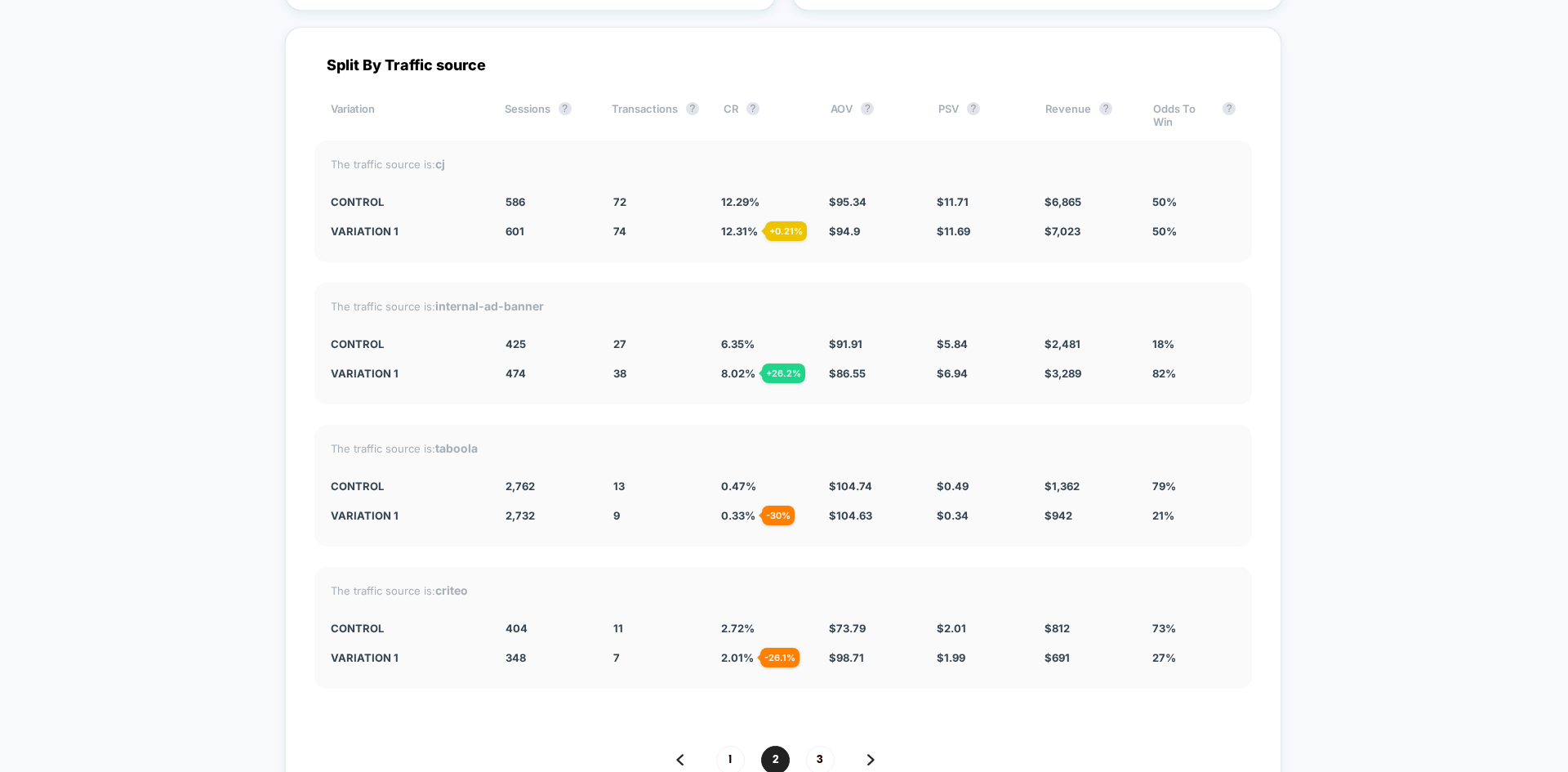
click at [818, 748] on span "3" at bounding box center [820, 760] width 28 height 28
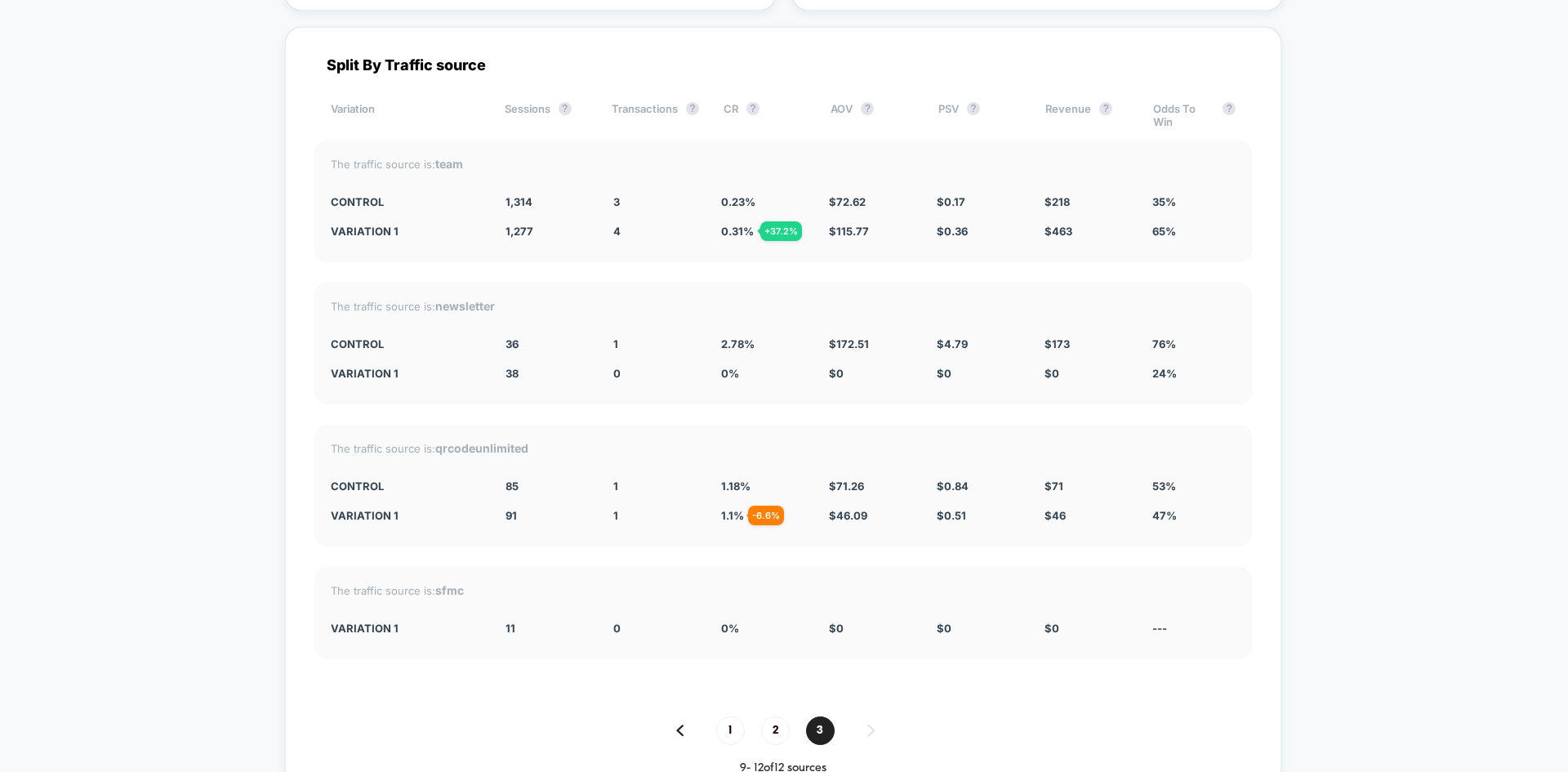
click at [454, 157] on strong "team" at bounding box center [448, 163] width 27 height 14
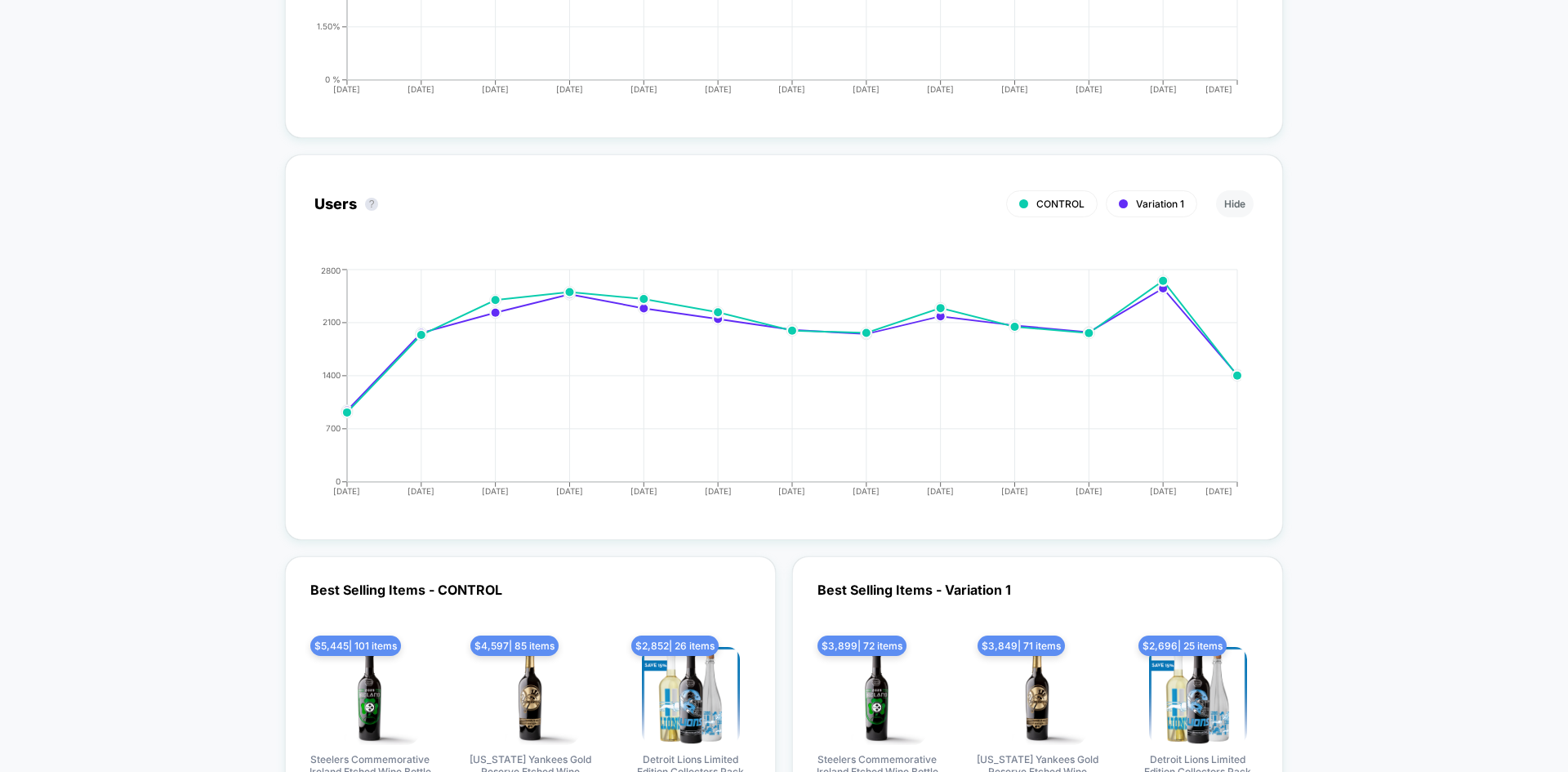
scroll to position [4011, 0]
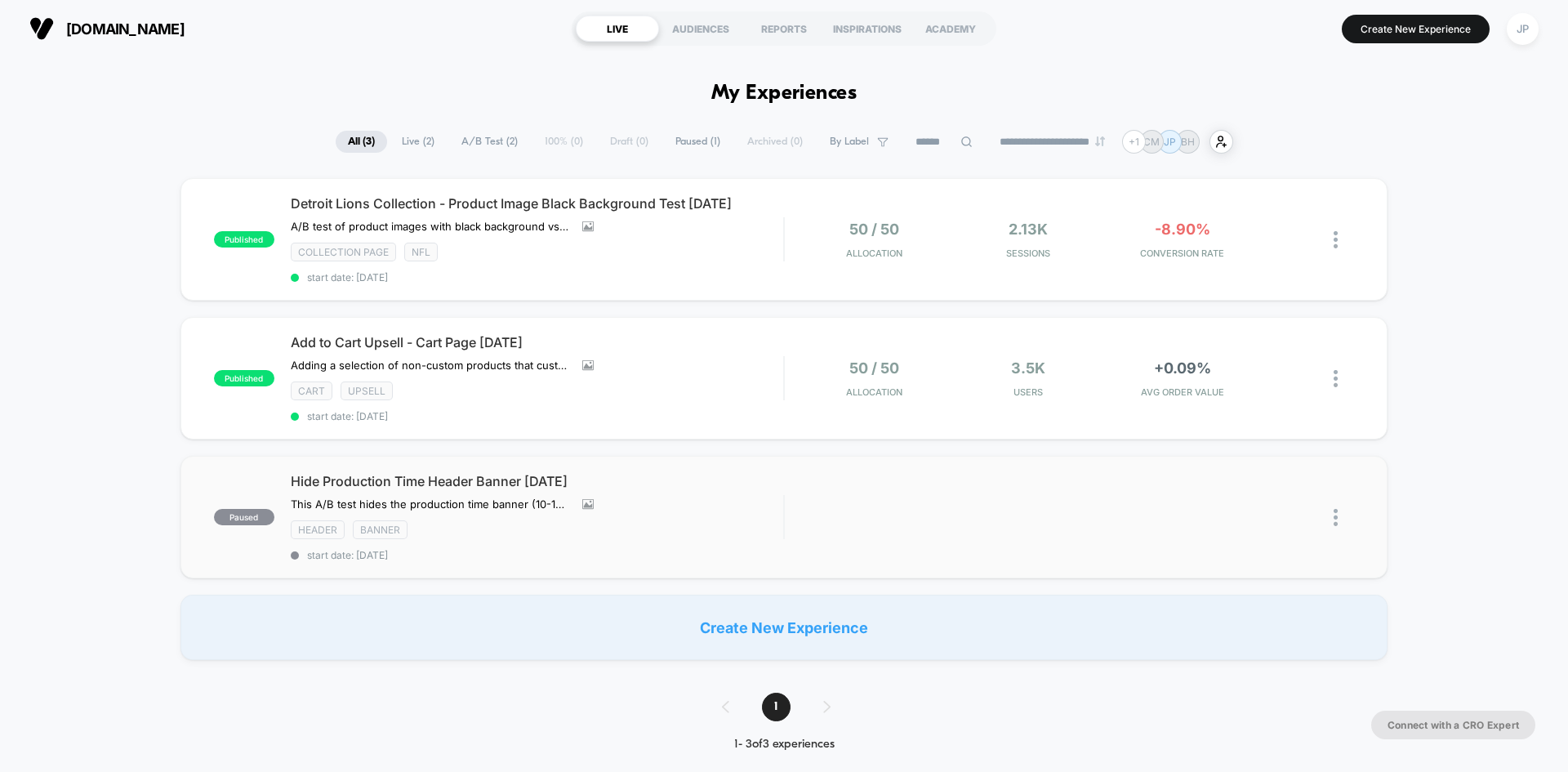
click at [1336, 512] on img at bounding box center [1336, 517] width 4 height 17
click at [1438, 460] on div "published Detroit Lions Collection - Product Image Black Background Test [DATE]…" at bounding box center [784, 419] width 1568 height 482
click at [953, 405] on div "published Add to Cart Upsell - Cart Page [DATE] Adding a selection of non-custo…" at bounding box center [784, 378] width 1207 height 123
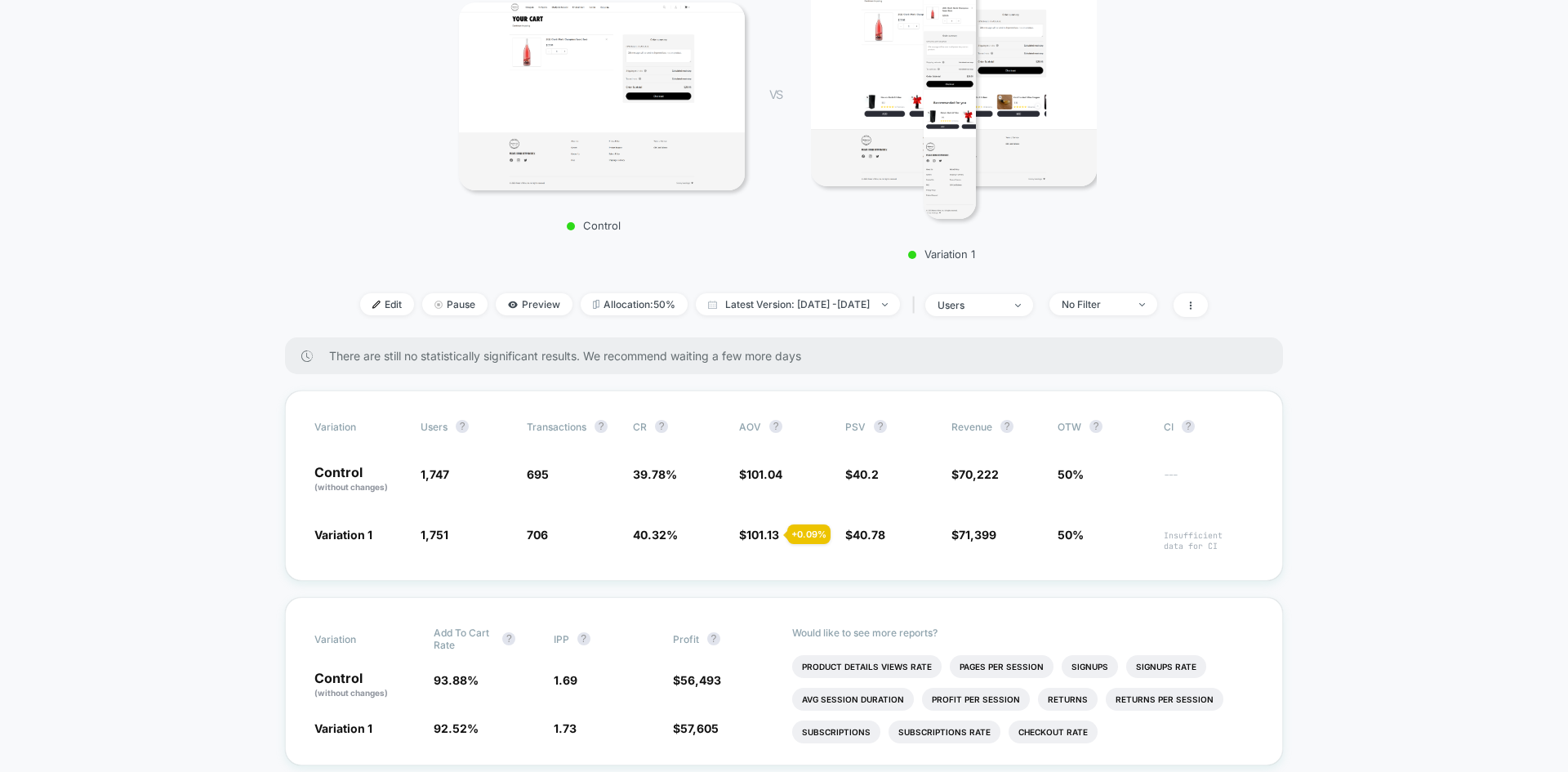
scroll to position [327, 0]
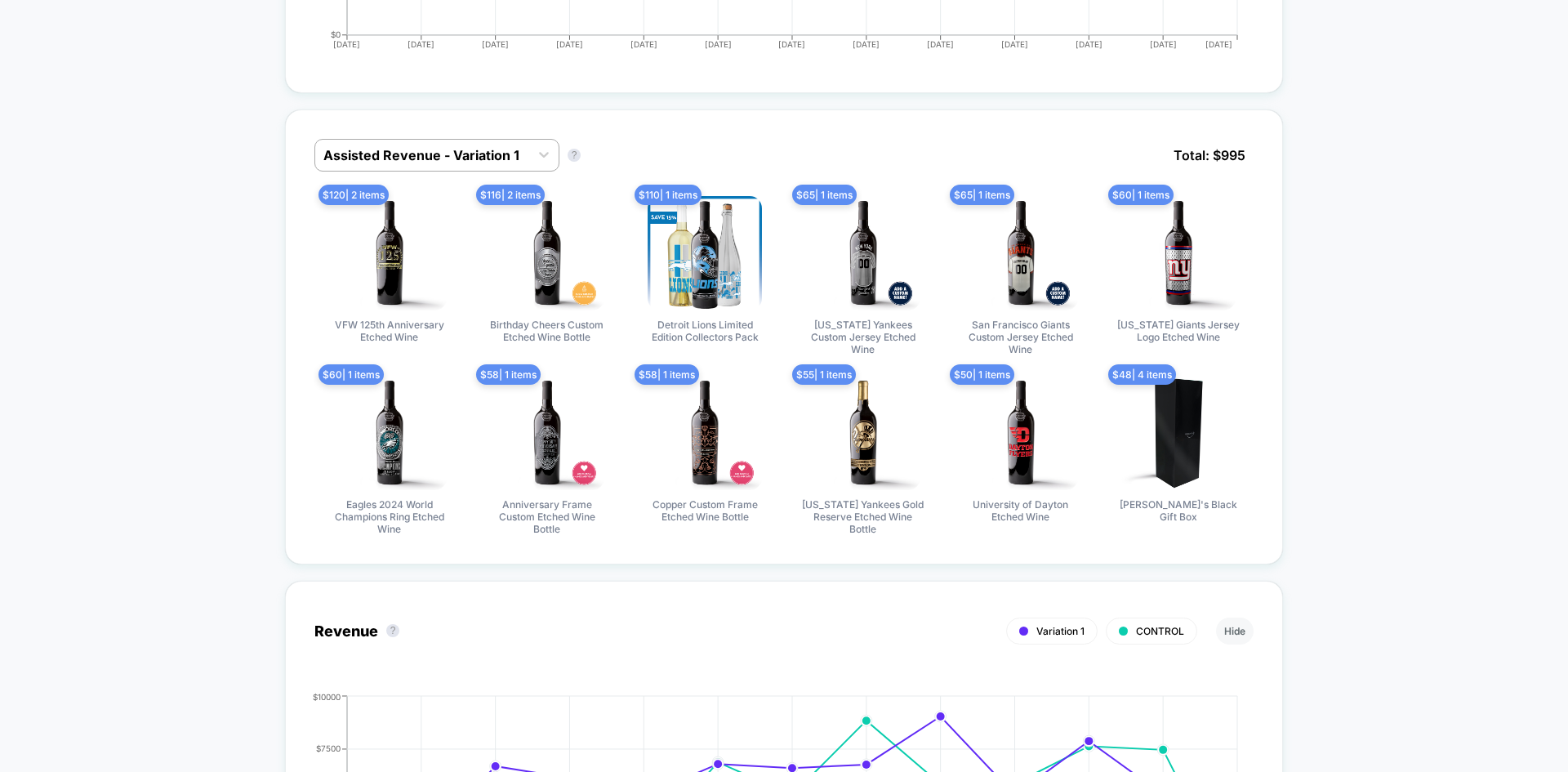
scroll to position [1470, 0]
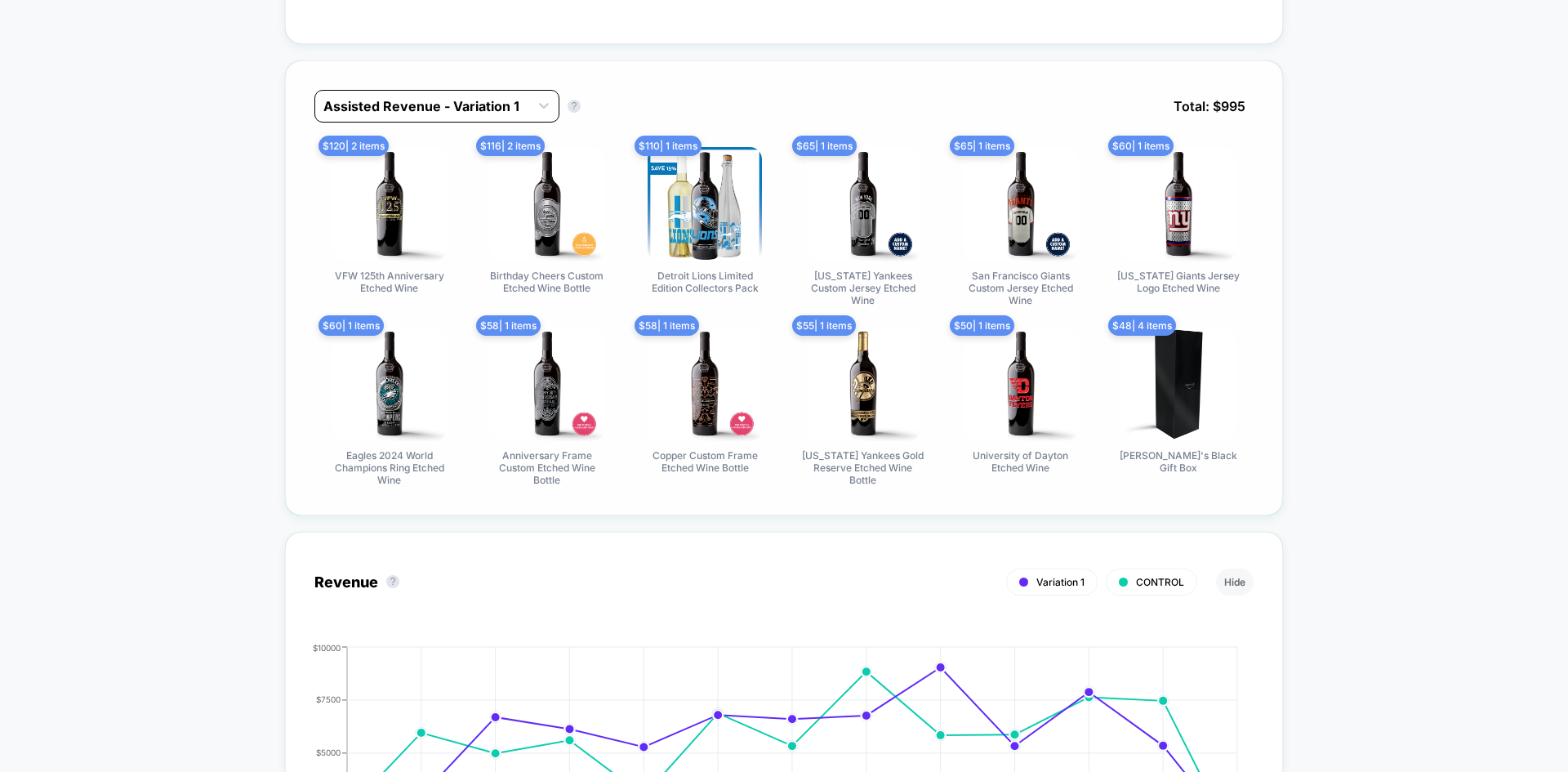
click at [474, 97] on div at bounding box center [422, 106] width 197 height 20
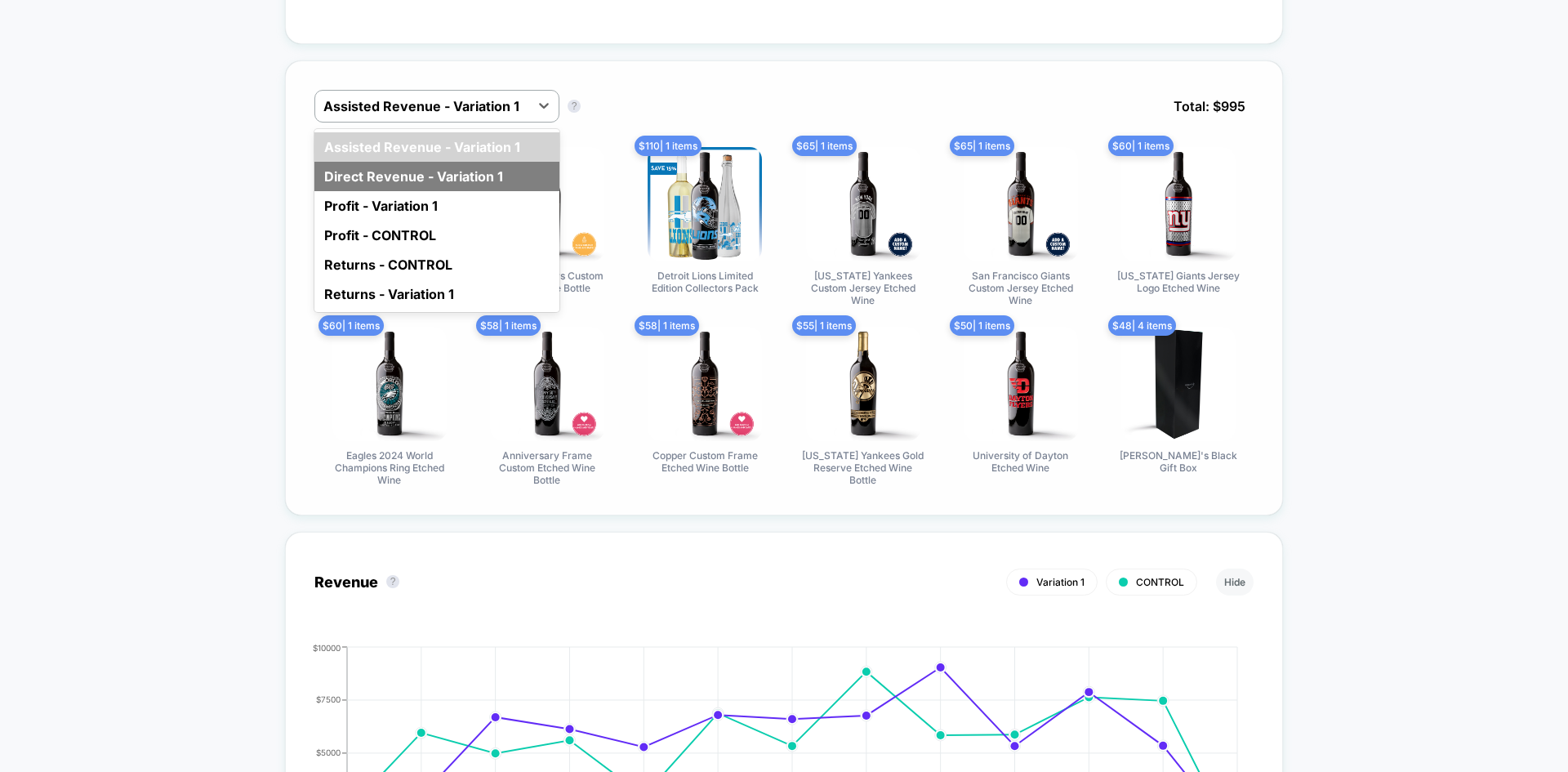
click at [356, 172] on div "Direct Revenue - Variation 1" at bounding box center [437, 176] width 245 height 29
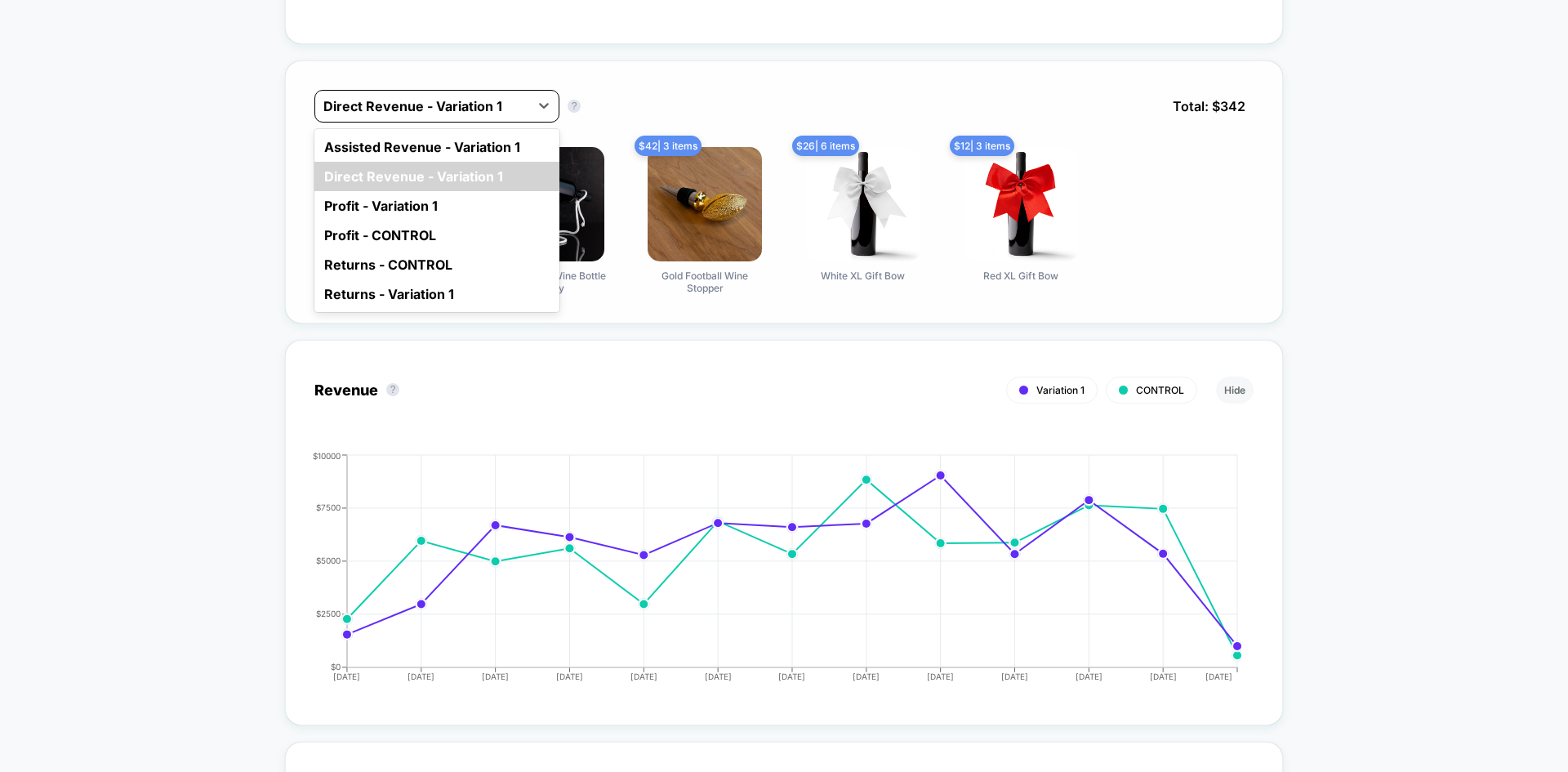
click at [403, 109] on div at bounding box center [422, 106] width 197 height 20
click at [390, 204] on div "Profit - Variation 1" at bounding box center [437, 205] width 245 height 29
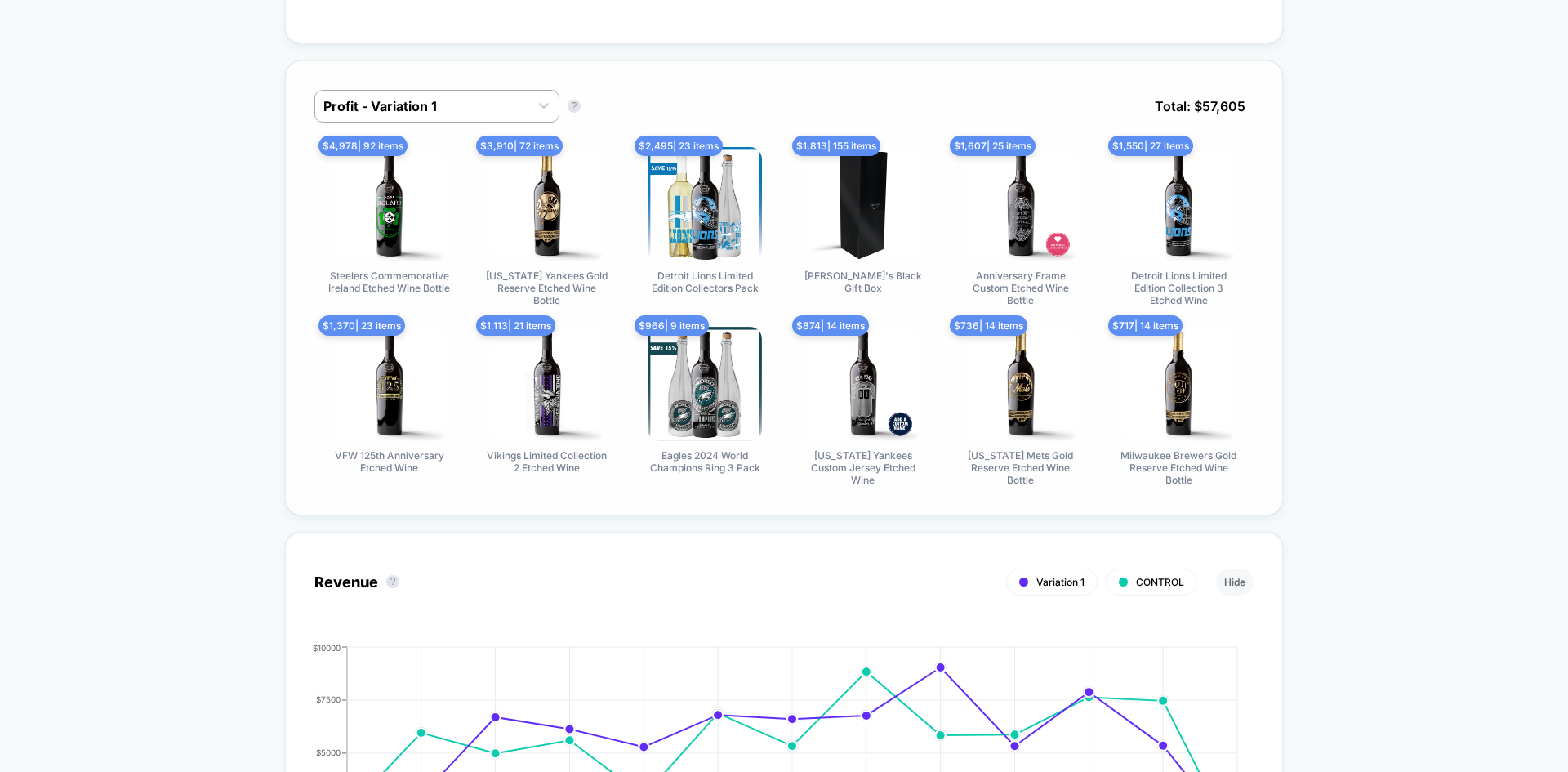
drag, startPoint x: 200, startPoint y: 216, endPoint x: 210, endPoint y: 211, distance: 11.2
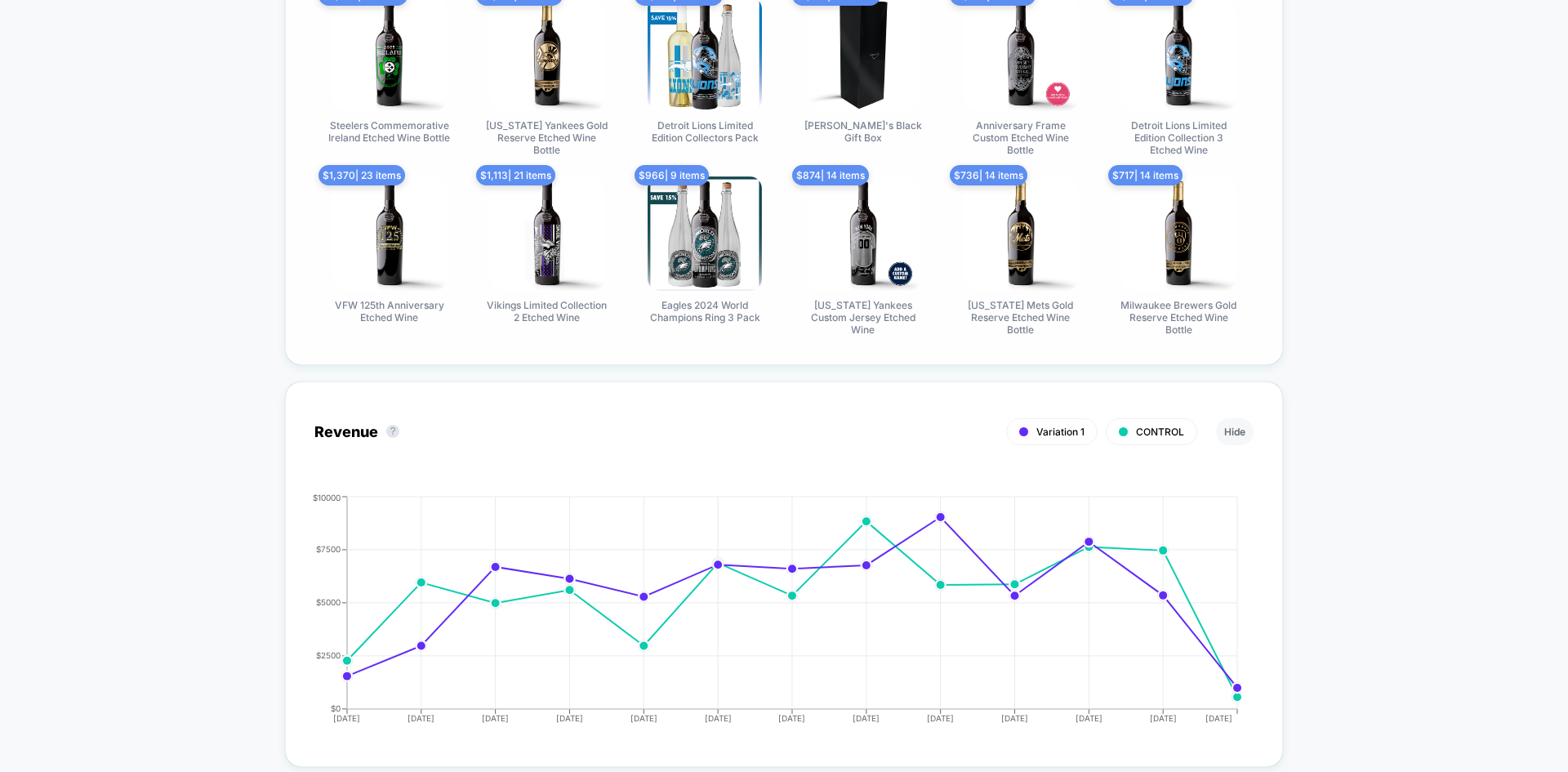
scroll to position [1878, 0]
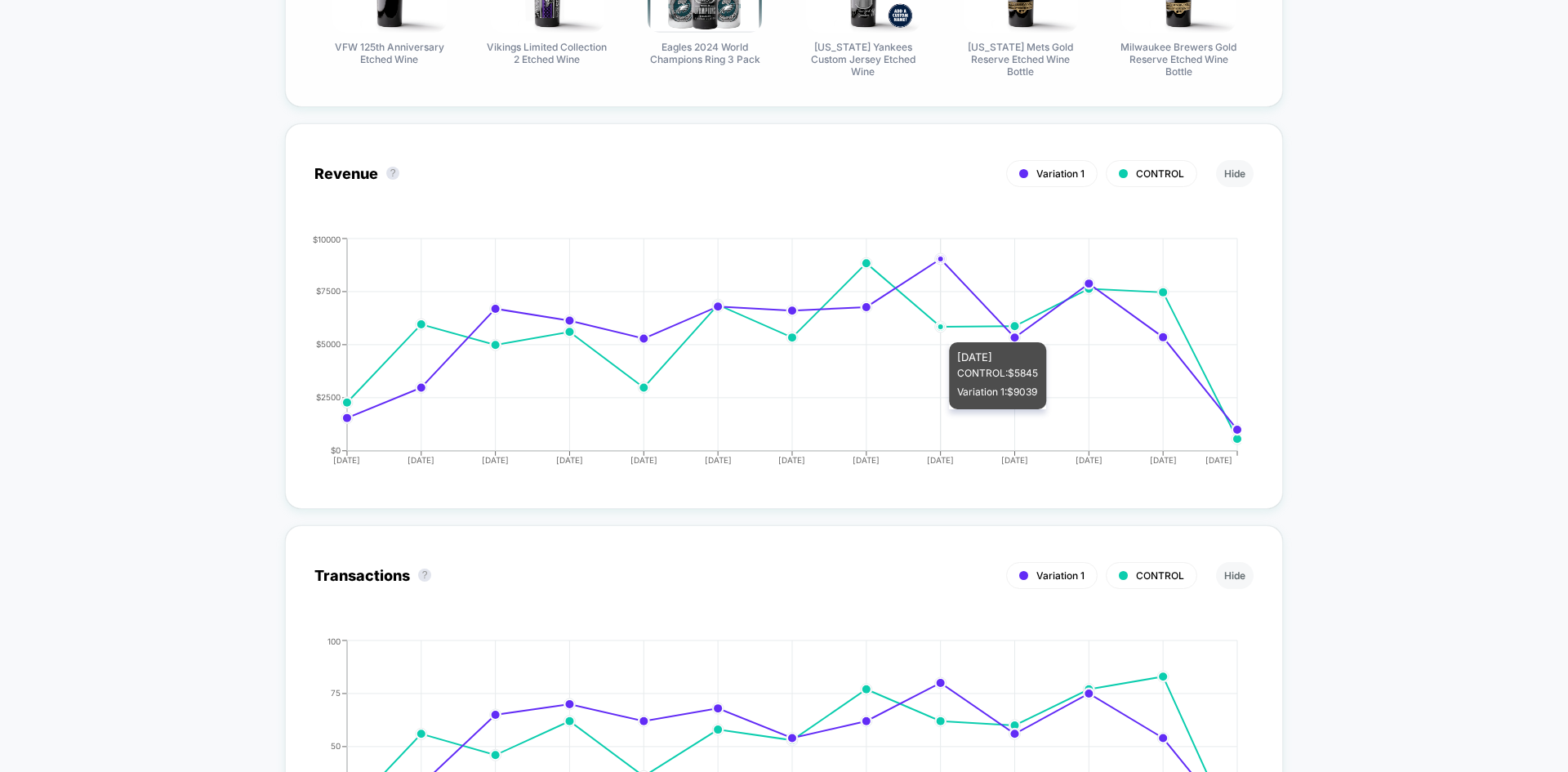
drag, startPoint x: 956, startPoint y: 329, endPoint x: 1339, endPoint y: 257, distance: 389.7
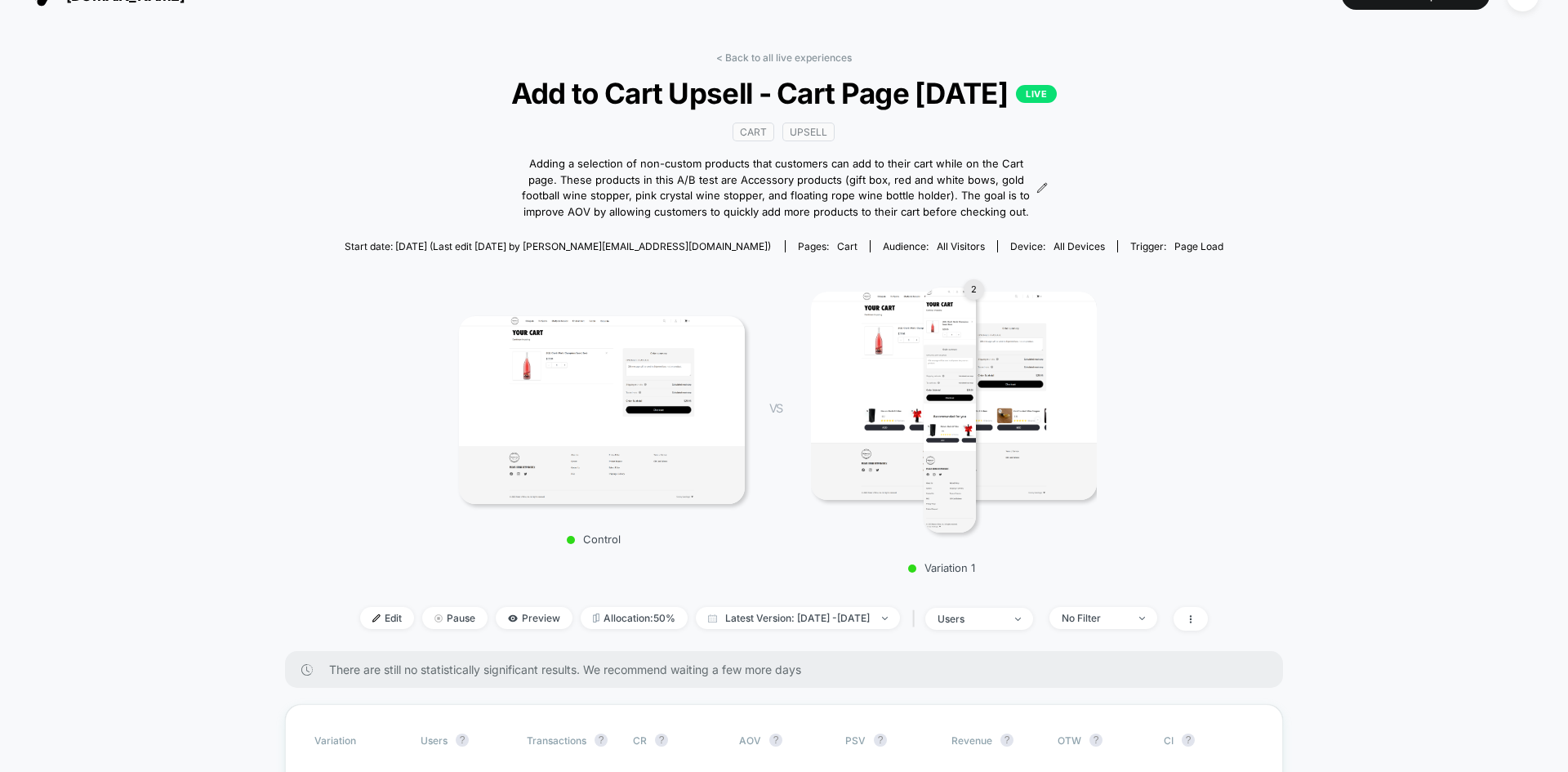
scroll to position [0, 0]
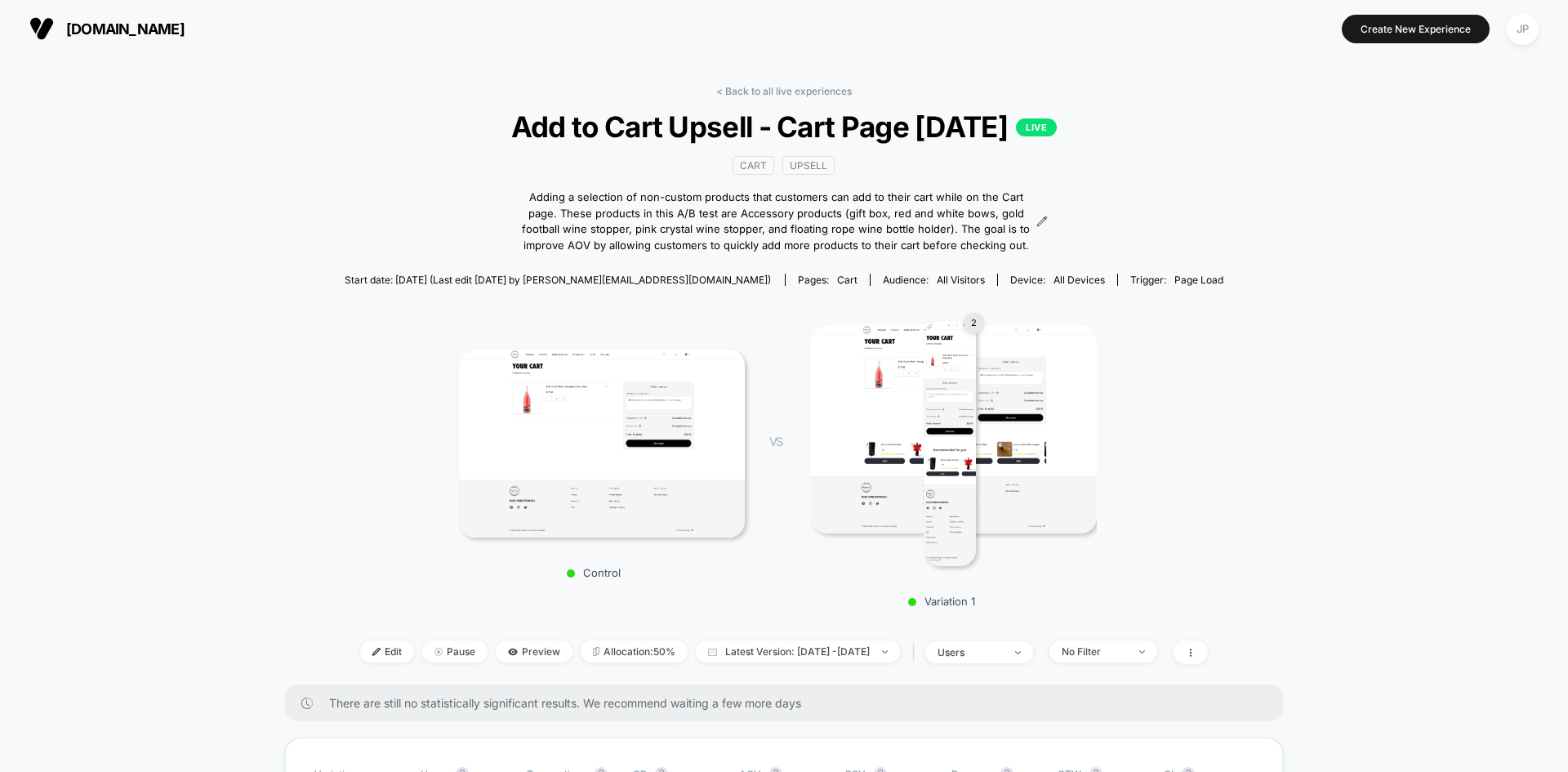
click at [744, 97] on div "< Back to all live experiences Add to Cart Upsell - Cart Page [DATE] LIVE Cart …" at bounding box center [784, 384] width 880 height 599
click at [750, 94] on link "< Back to all live experiences" at bounding box center [784, 91] width 136 height 12
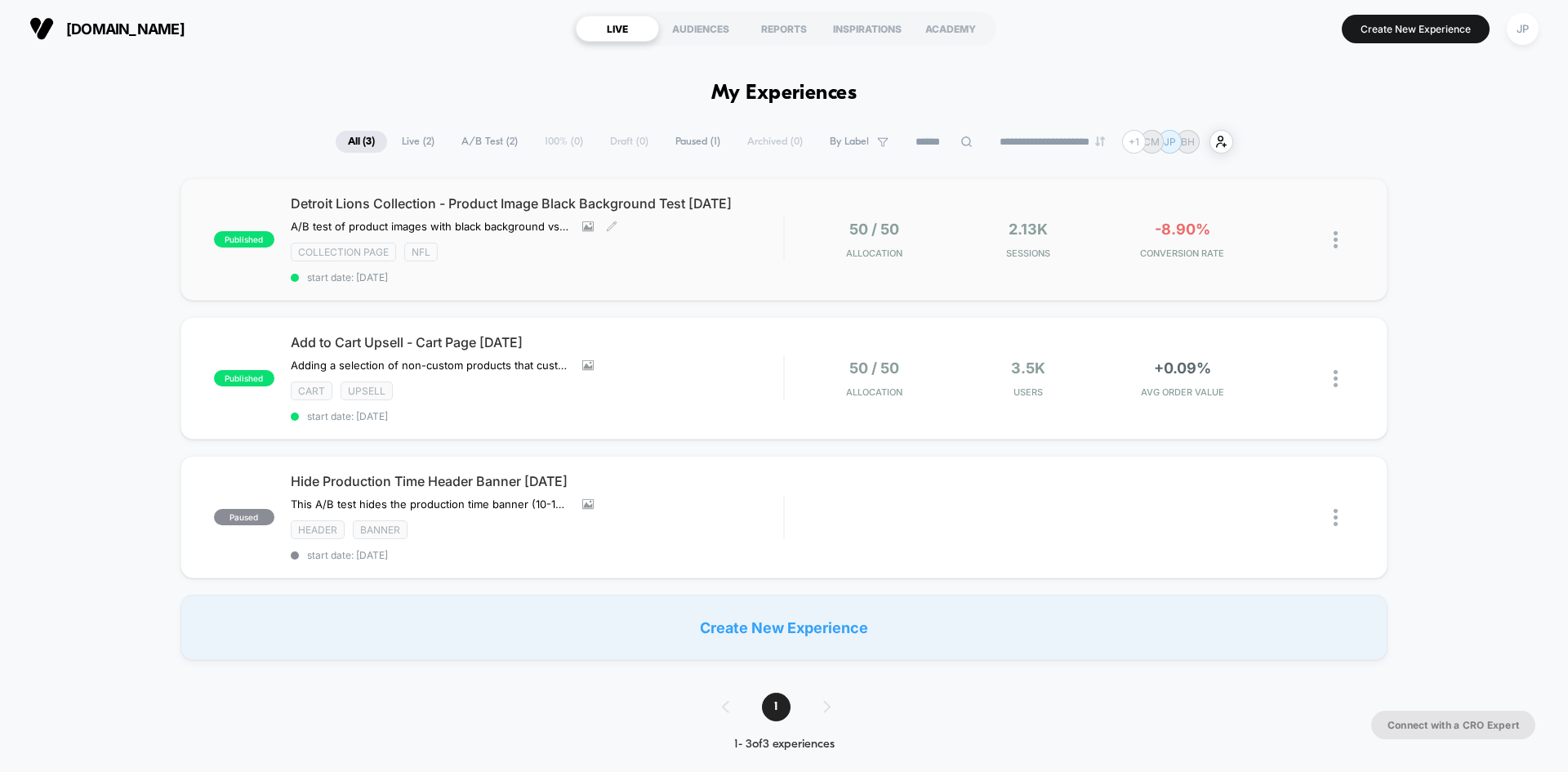
click at [678, 271] on span "start date: [DATE]" at bounding box center [537, 277] width 493 height 12
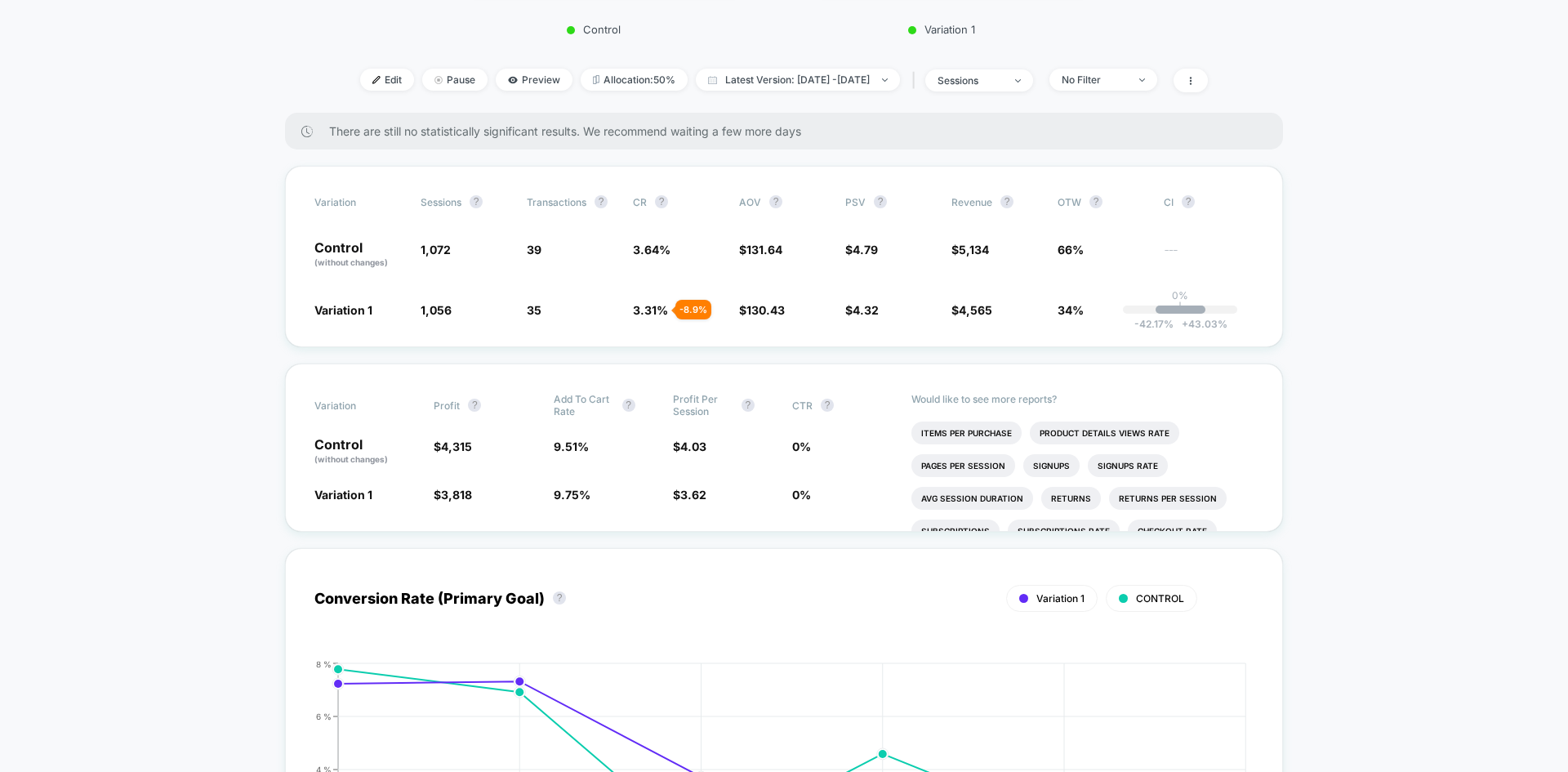
scroll to position [409, 0]
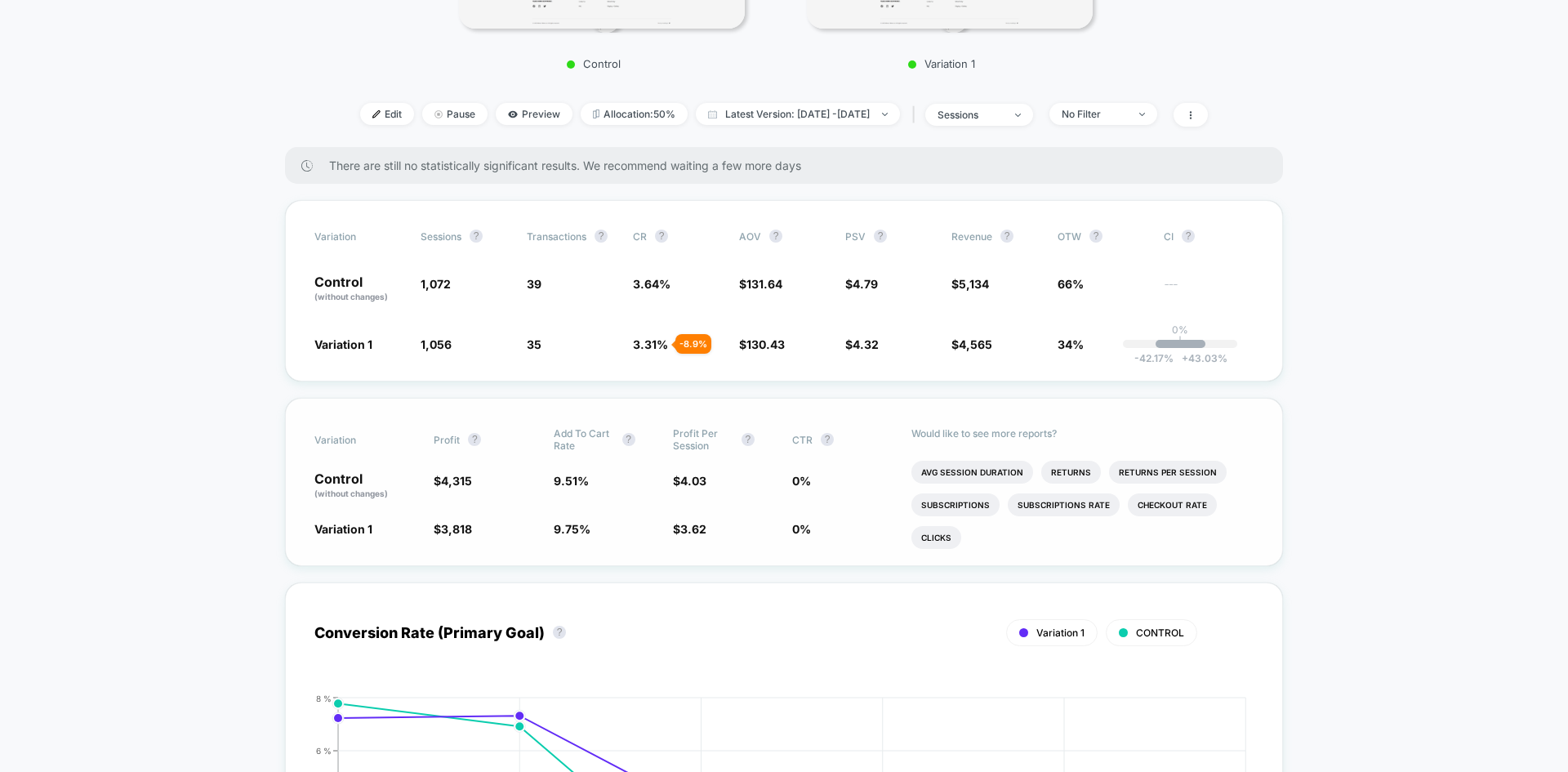
scroll to position [490, 0]
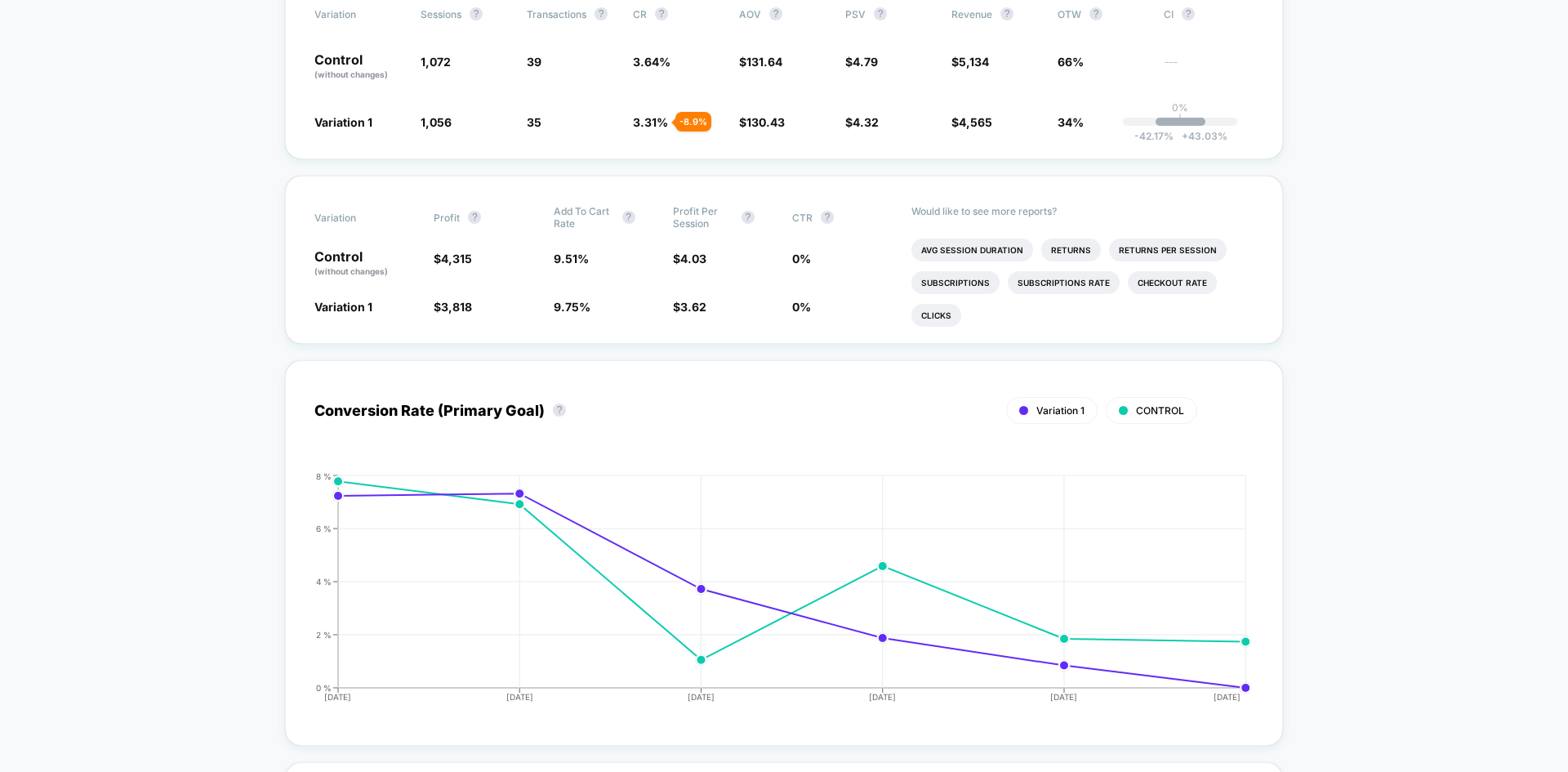
scroll to position [816, 0]
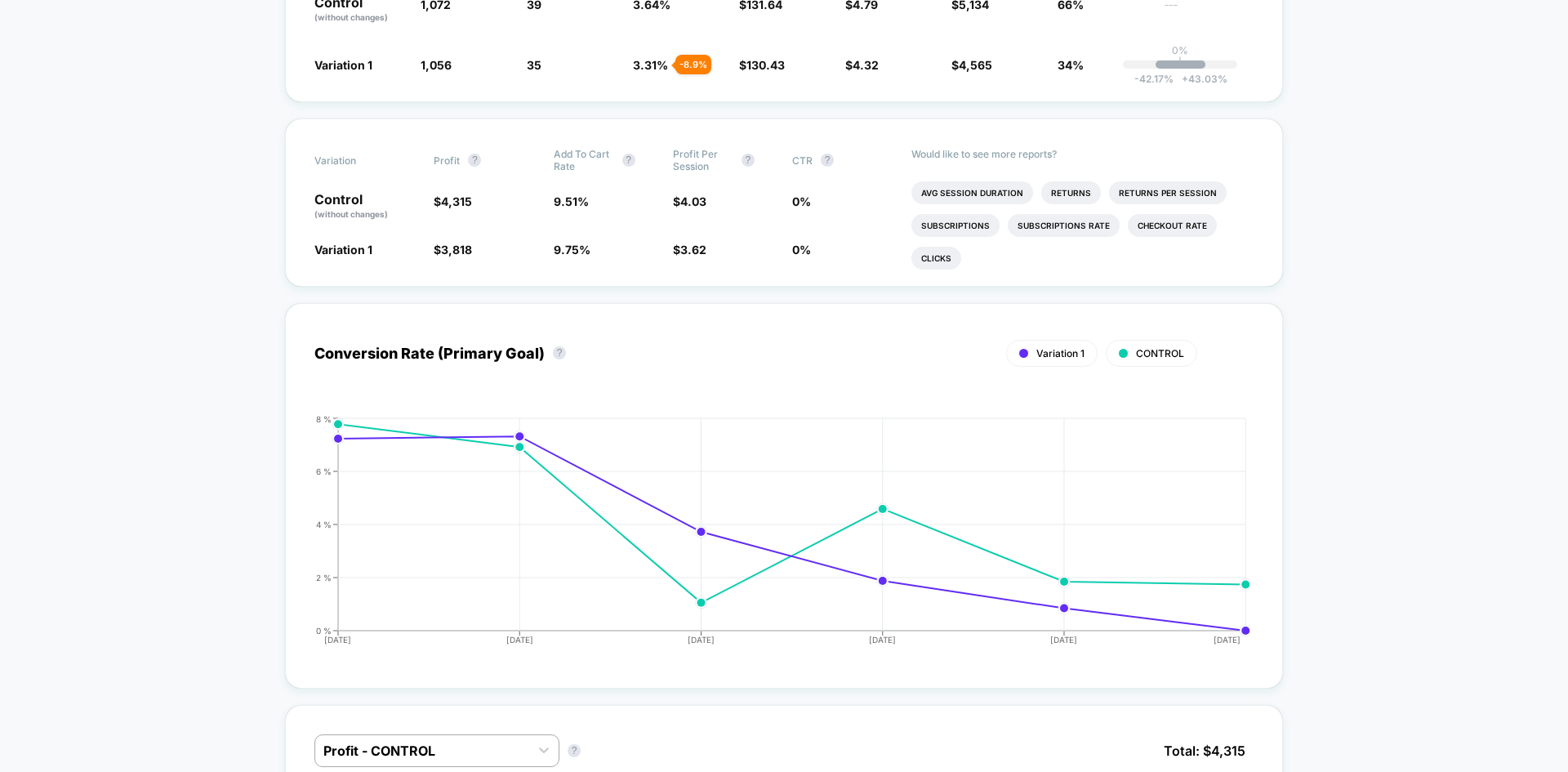
drag, startPoint x: 1330, startPoint y: 503, endPoint x: 1414, endPoint y: 553, distance: 97.8
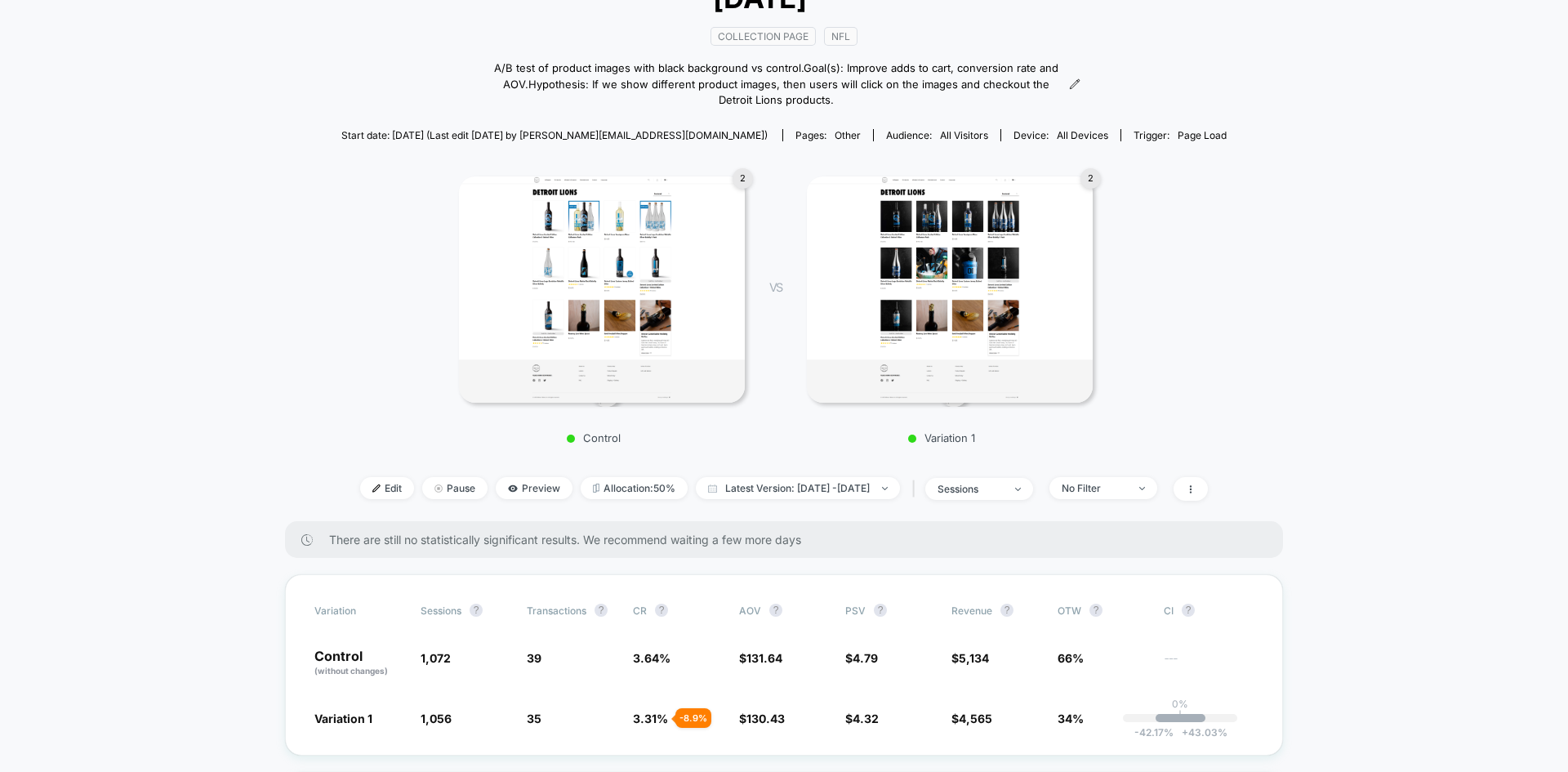
scroll to position [0, 0]
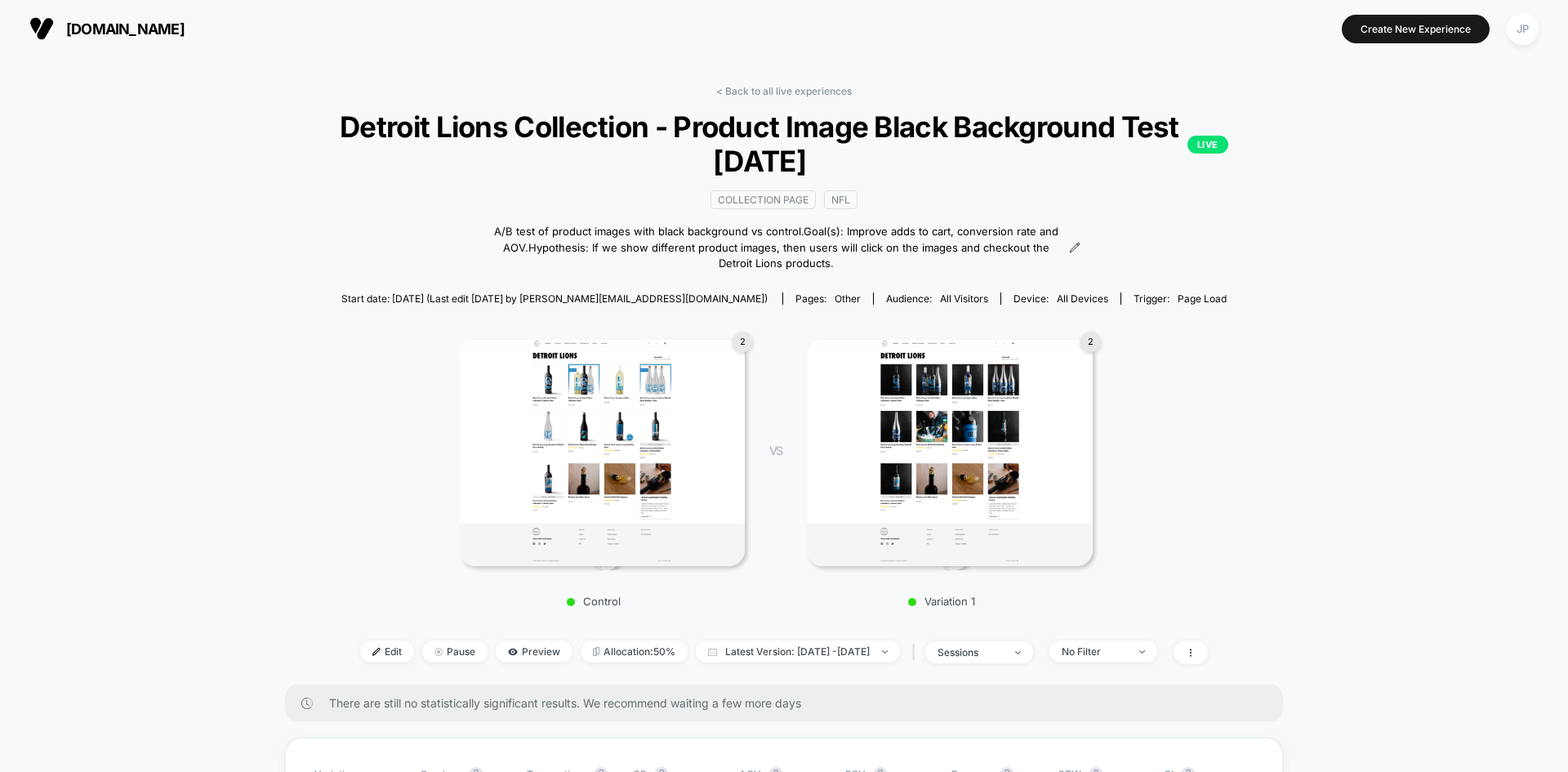
click at [762, 98] on div "< Back to all live experiences Detroit Lions Collection - Product Image Black B…" at bounding box center [784, 384] width 987 height 599
click at [767, 89] on link "< Back to all live experiences" at bounding box center [784, 91] width 136 height 12
